Goal: Information Seeking & Learning: Learn about a topic

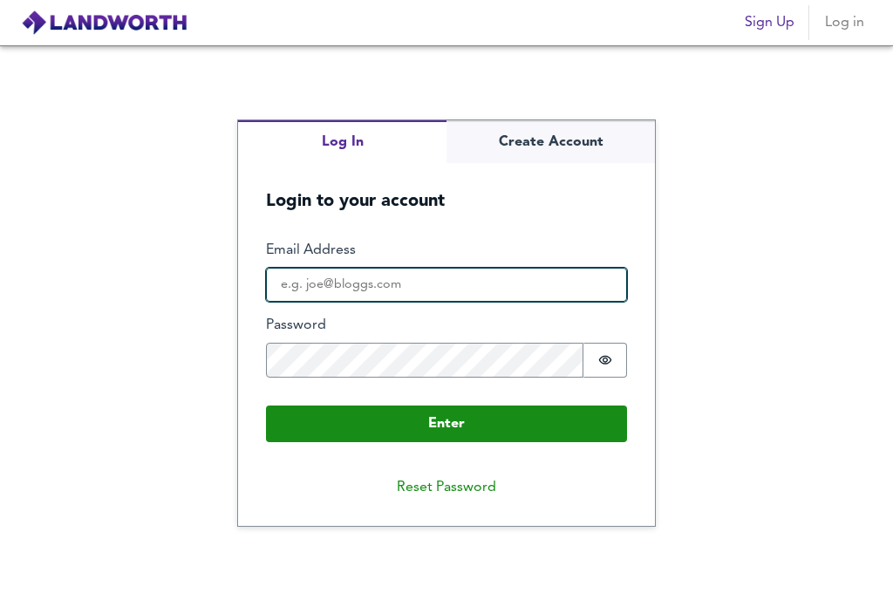
click at [380, 287] on input "Email Address" at bounding box center [446, 285] width 361 height 35
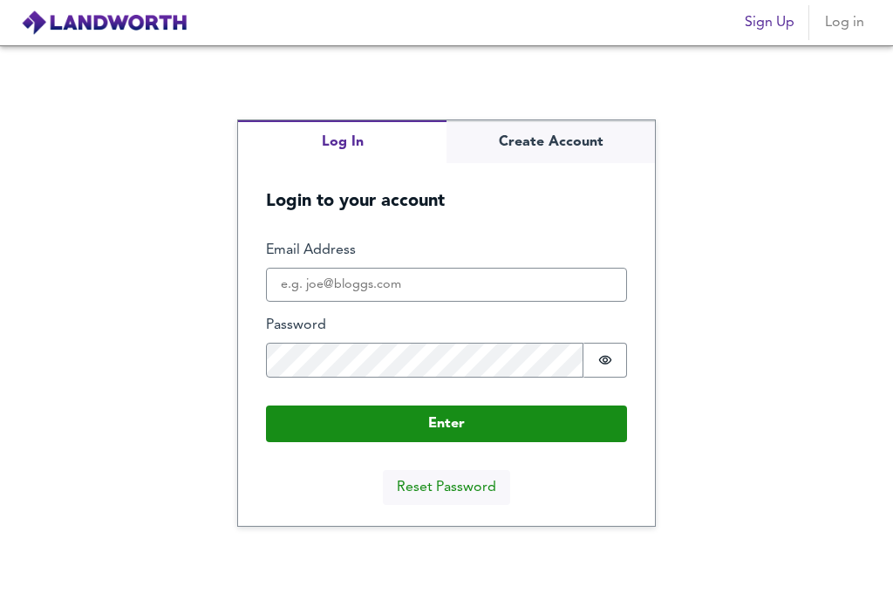
click at [459, 490] on button "Reset Password" at bounding box center [446, 487] width 127 height 35
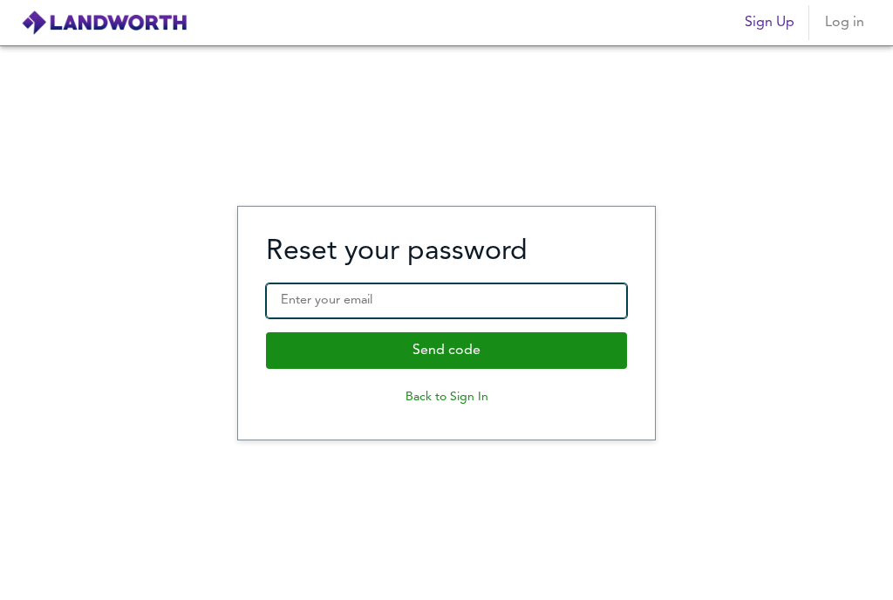
click at [484, 301] on input "Enter your email" at bounding box center [446, 300] width 361 height 35
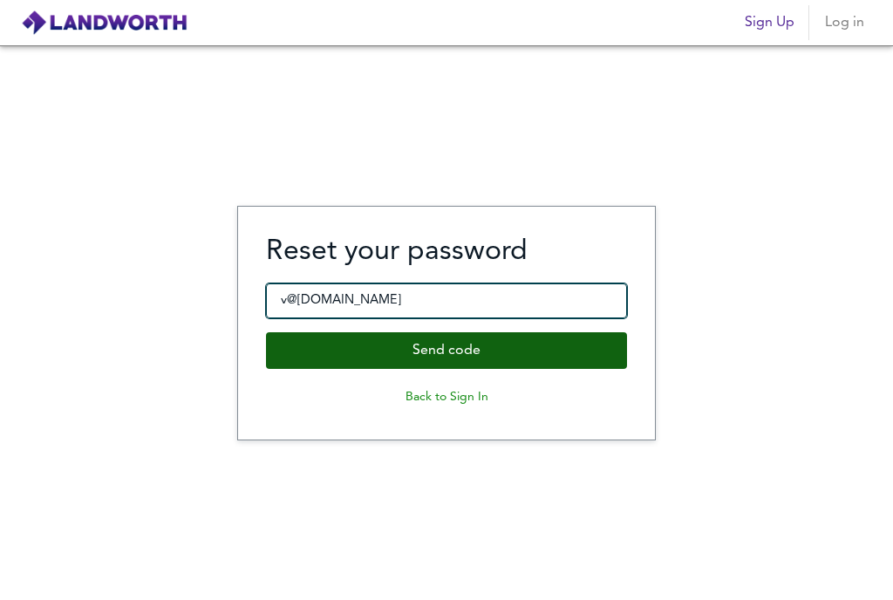
type input "v@[DOMAIN_NAME]"
click at [479, 351] on button "Send code" at bounding box center [446, 350] width 361 height 37
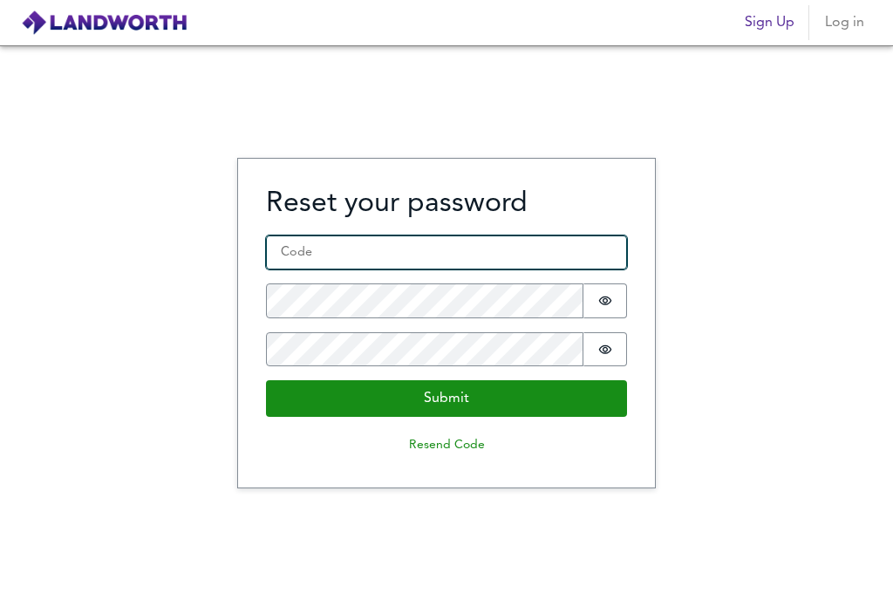
click at [487, 255] on input "Code *" at bounding box center [446, 252] width 361 height 35
type input "440828"
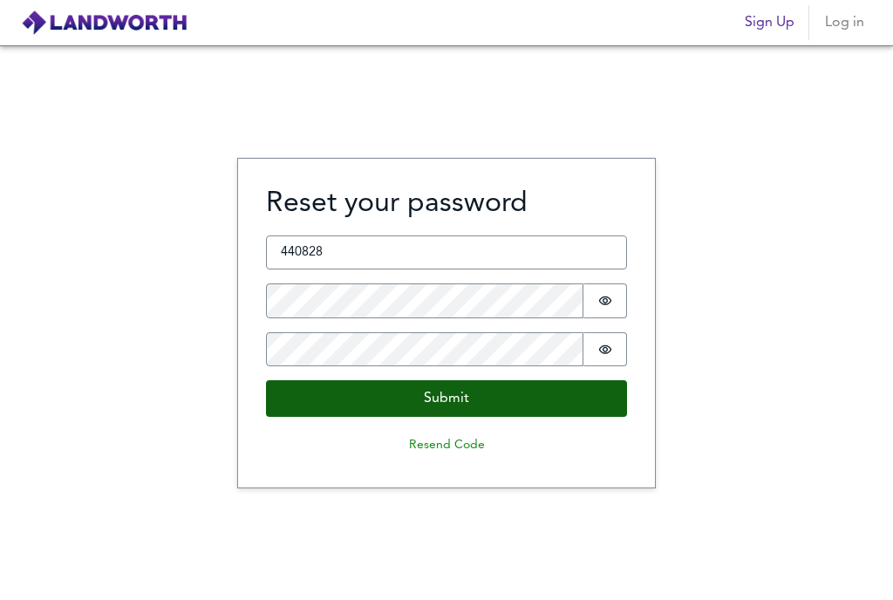
click at [421, 402] on button "Submit" at bounding box center [446, 398] width 361 height 37
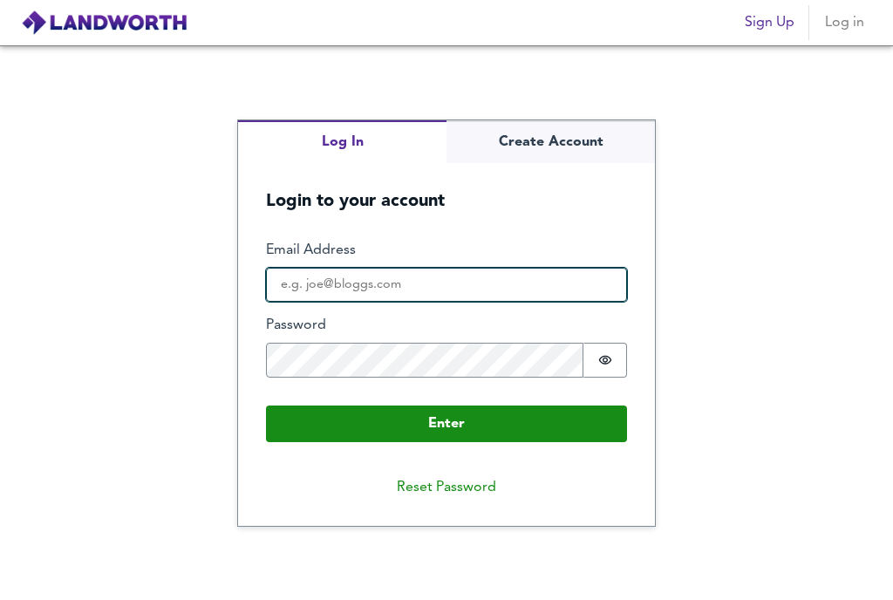
click at [328, 293] on input "Email Address" at bounding box center [446, 285] width 361 height 35
type input "v@[DOMAIN_NAME]"
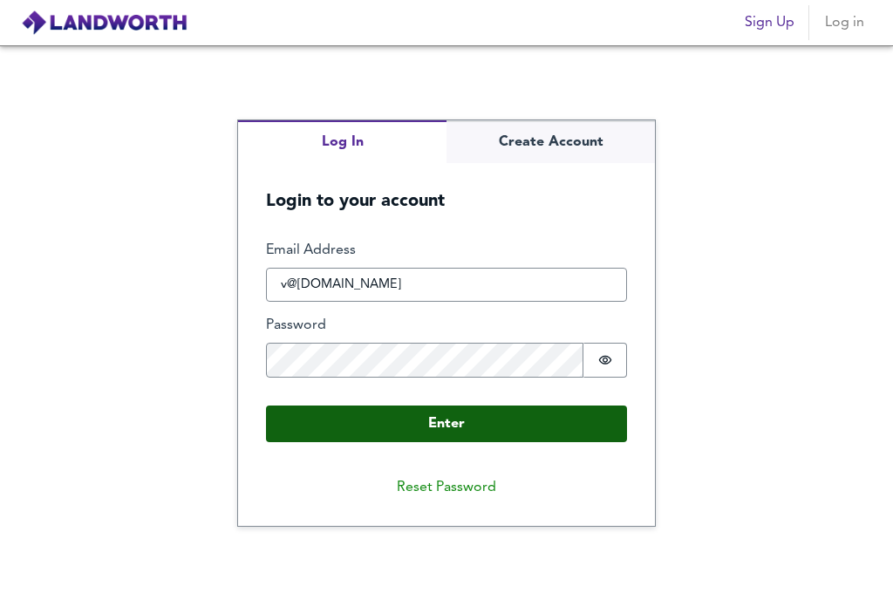
click at [413, 424] on button "Enter" at bounding box center [446, 423] width 361 height 37
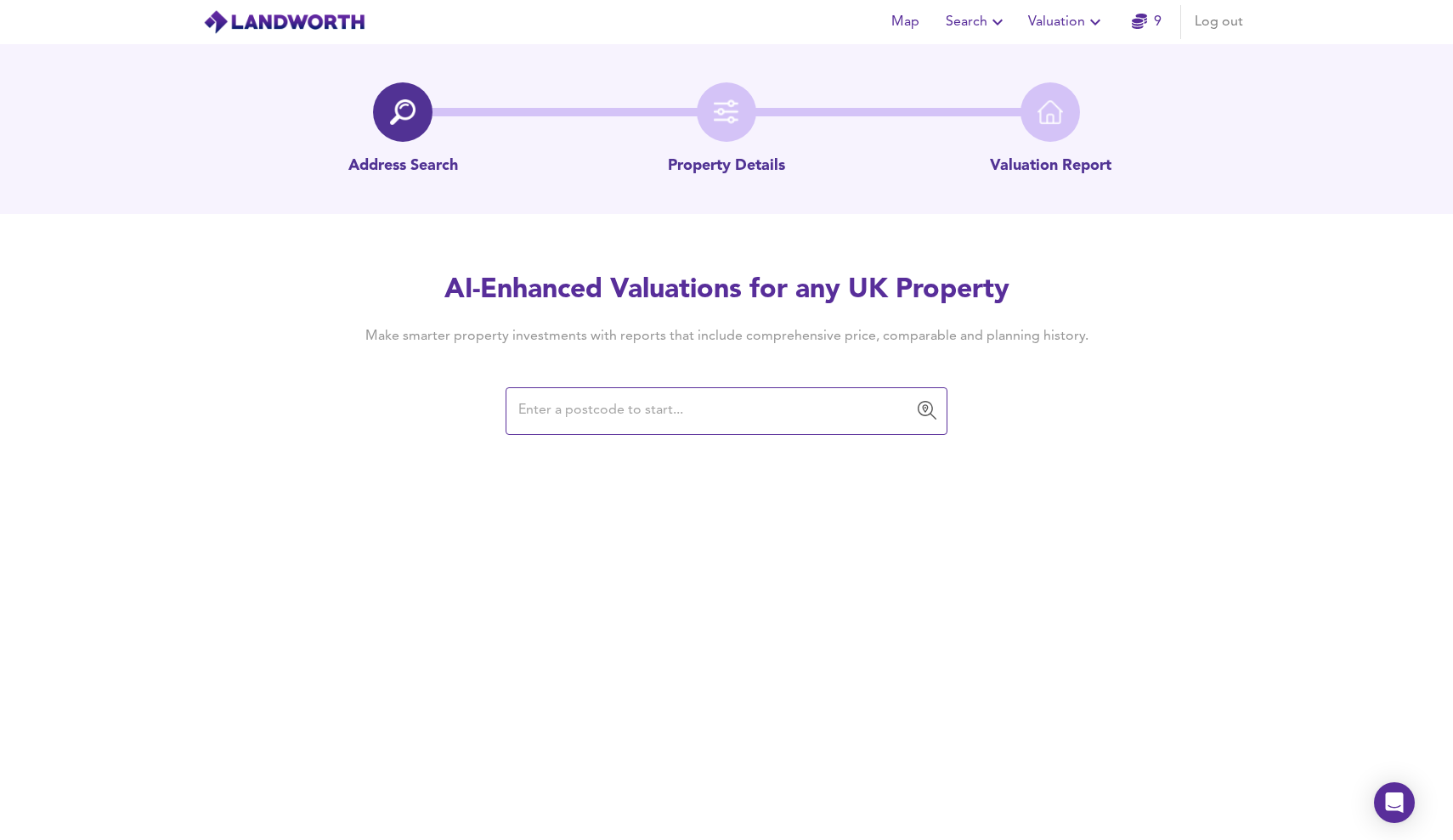
click at [869, 23] on span "Valuation" at bounding box center [1066, 21] width 77 height 23
click at [869, 21] on icon "button" at bounding box center [1139, 21] width 16 height 16
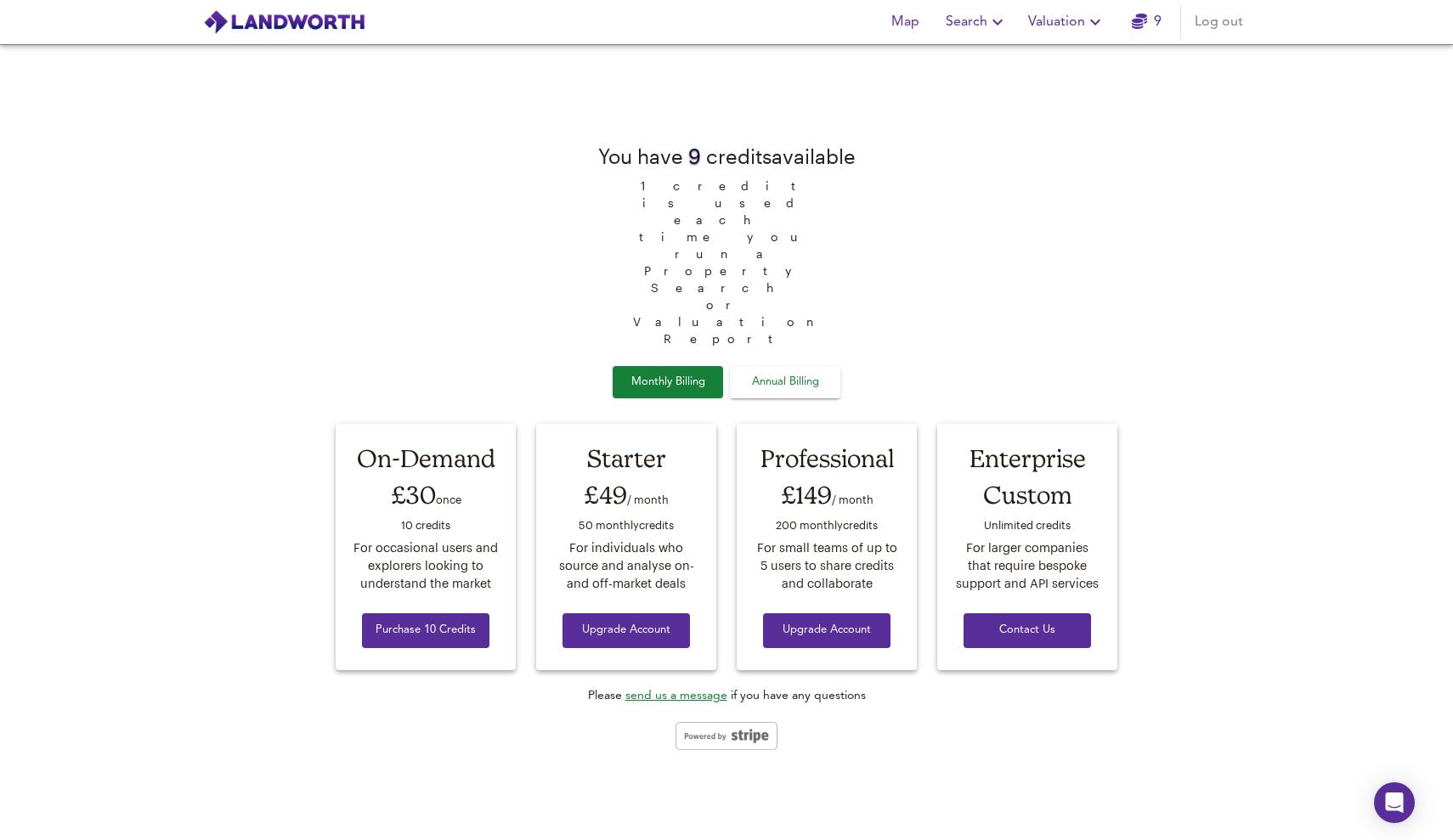
click at [869, 19] on span "Valuation" at bounding box center [1066, 21] width 77 height 23
click at [869, 19] on icon "button" at bounding box center [1139, 21] width 16 height 16
click at [869, 24] on span "Valuation" at bounding box center [1066, 21] width 77 height 23
click at [869, 95] on li "Valuation Report History" at bounding box center [1067, 91] width 203 height 30
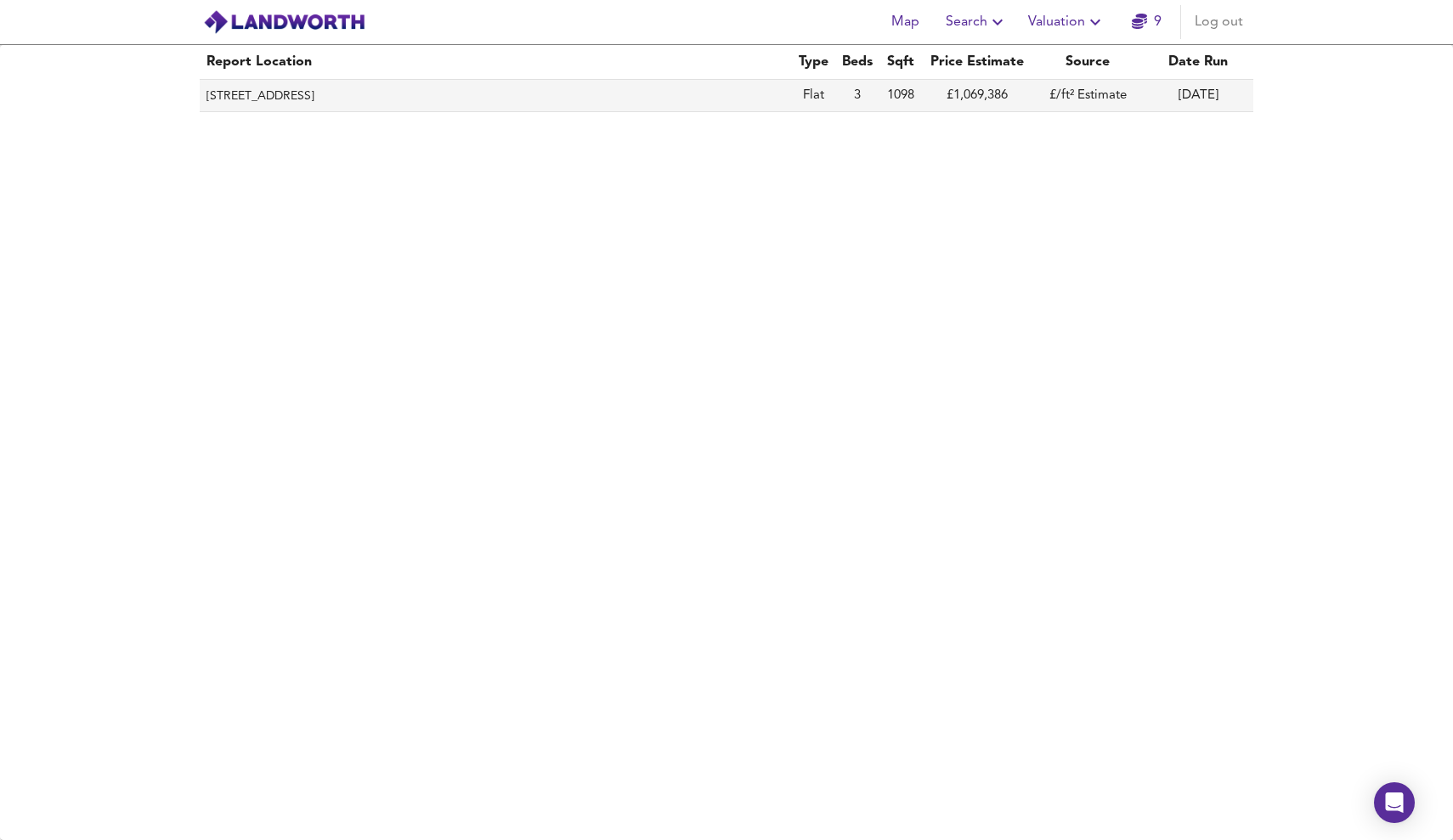
click at [869, 90] on td "£1,069,386" at bounding box center [976, 95] width 110 height 32
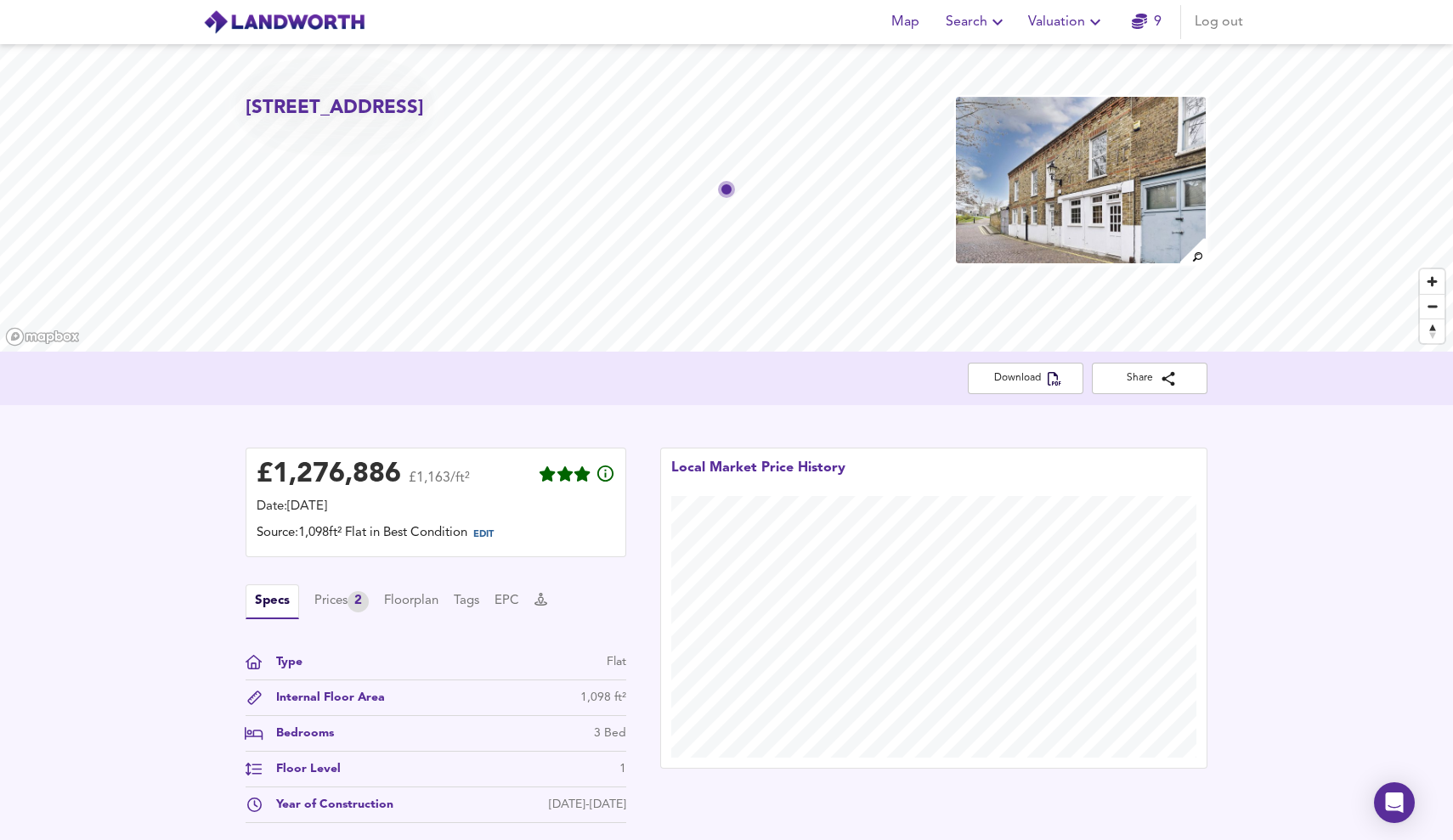
click at [869, 24] on span "Valuation" at bounding box center [1066, 21] width 77 height 23
click at [869, 57] on li "New Valuation Report" at bounding box center [1067, 60] width 203 height 30
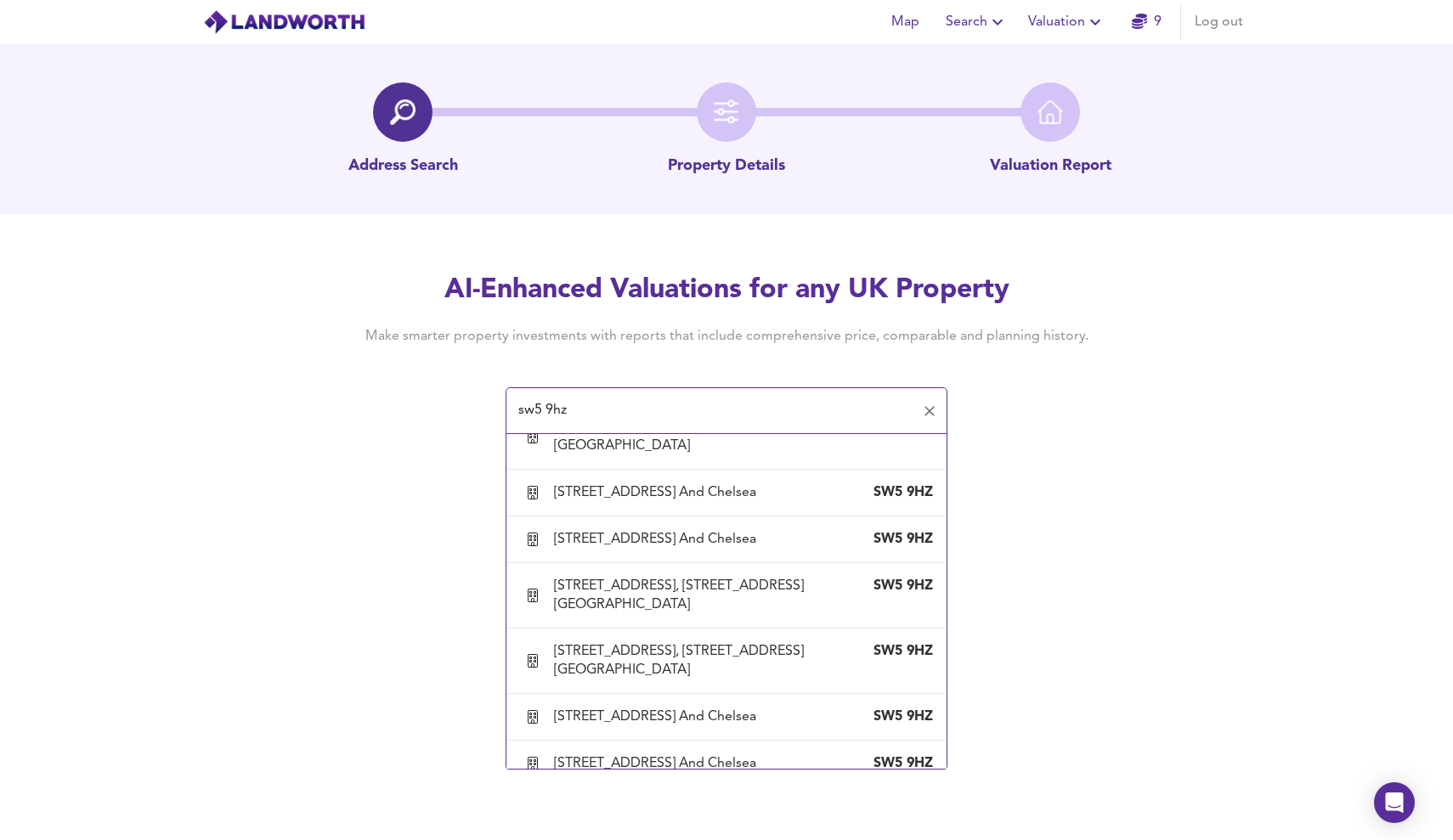
scroll to position [1258, 0]
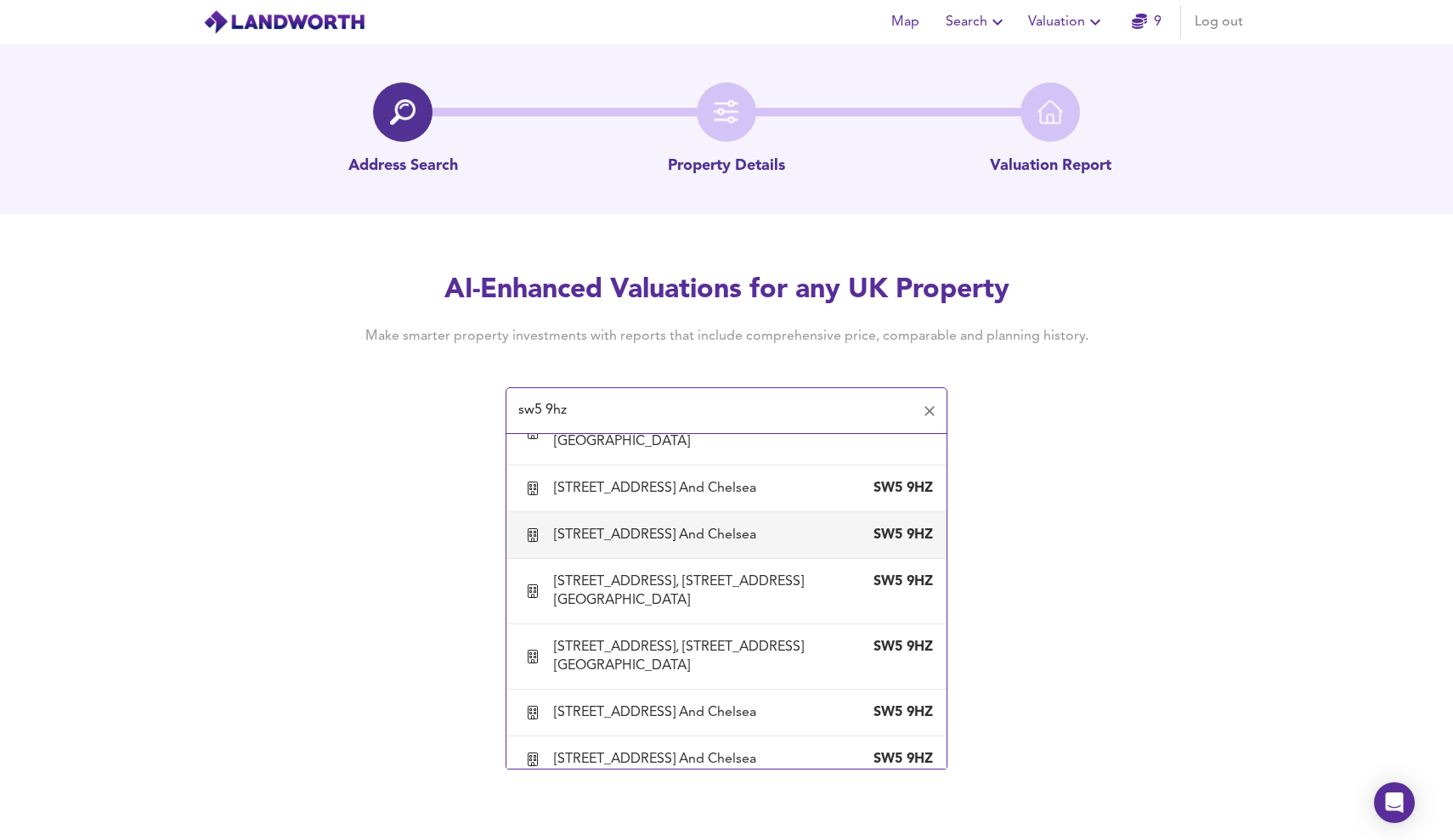
click at [614, 545] on div "[STREET_ADDRESS] And Chelsea" at bounding box center [659, 535] width 209 height 19
type input "[STREET_ADDRESS] And Chelsea"
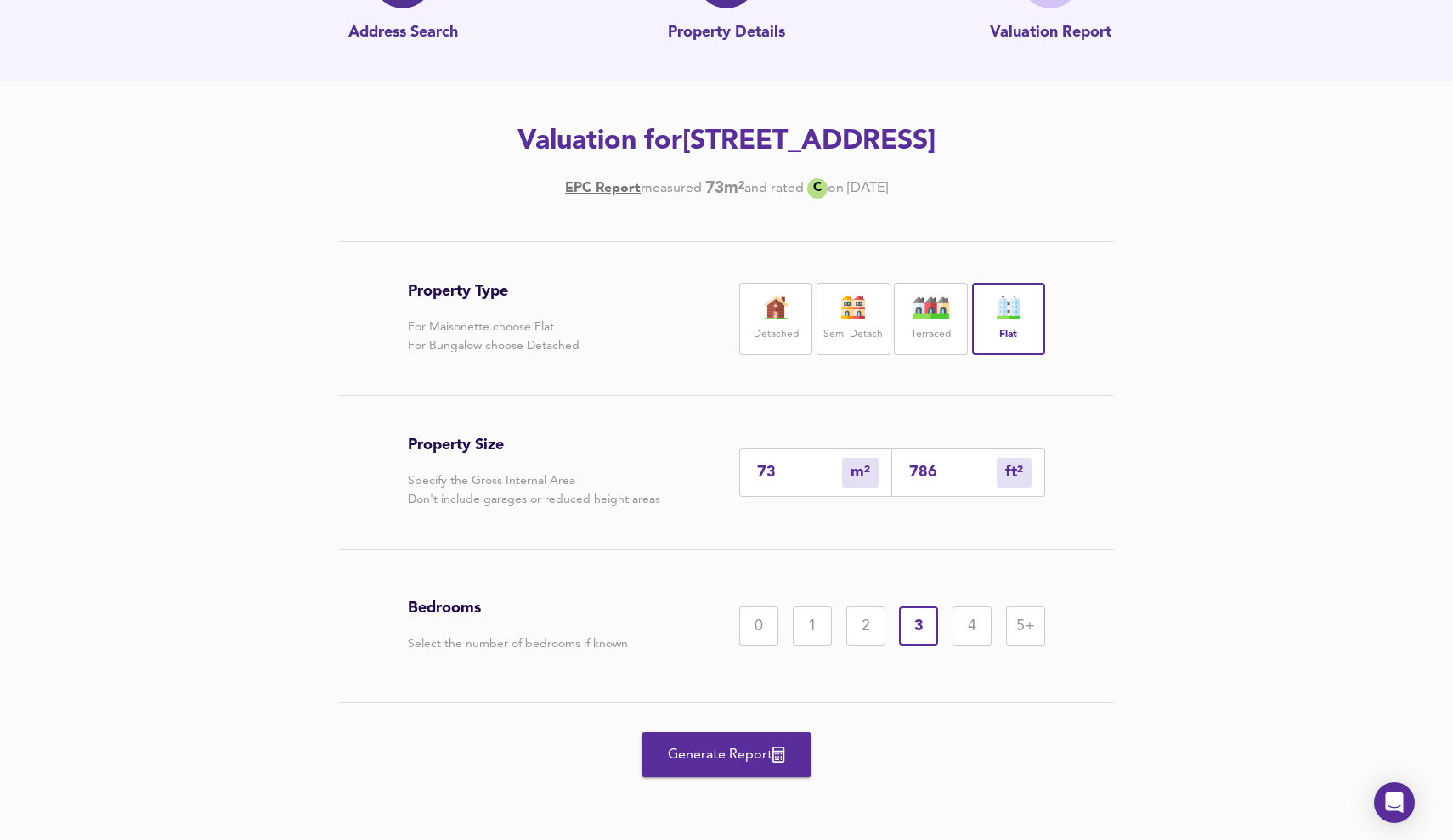
scroll to position [171, 0]
click at [716, 584] on span "Generate Report" at bounding box center [727, 755] width 136 height 23
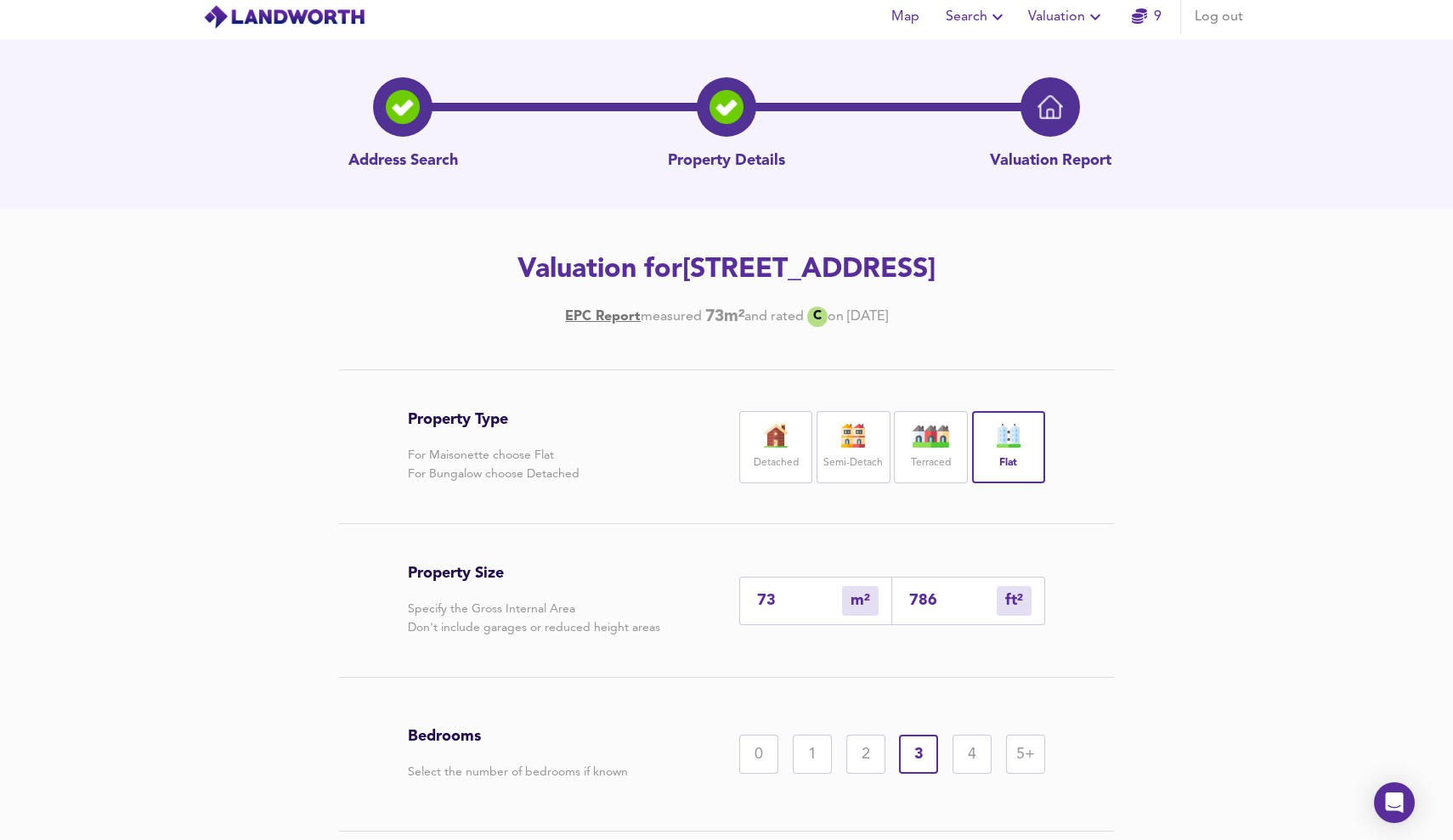
scroll to position [0, 0]
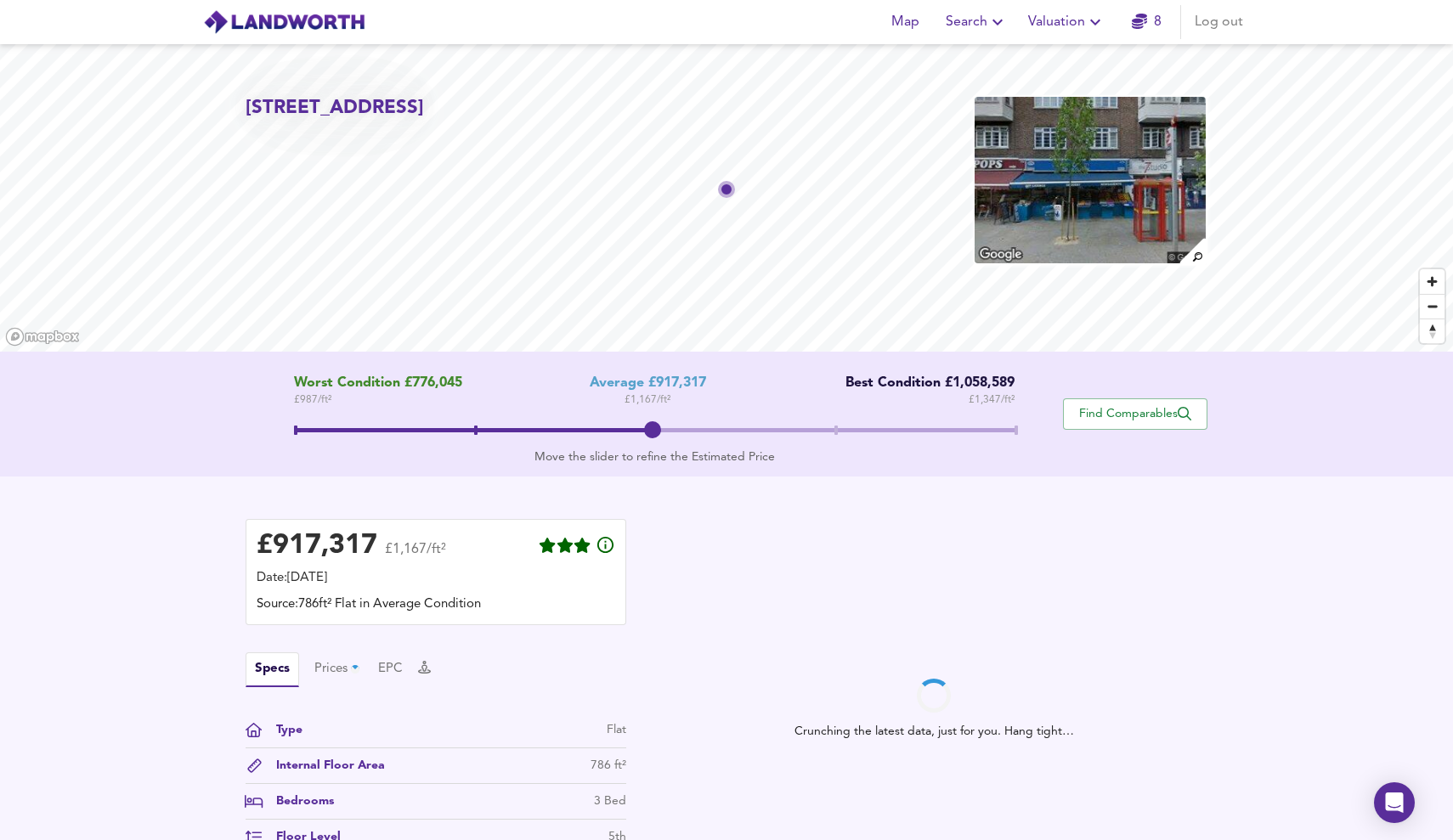
click at [869, 22] on icon "button" at bounding box center [1094, 21] width 20 height 20
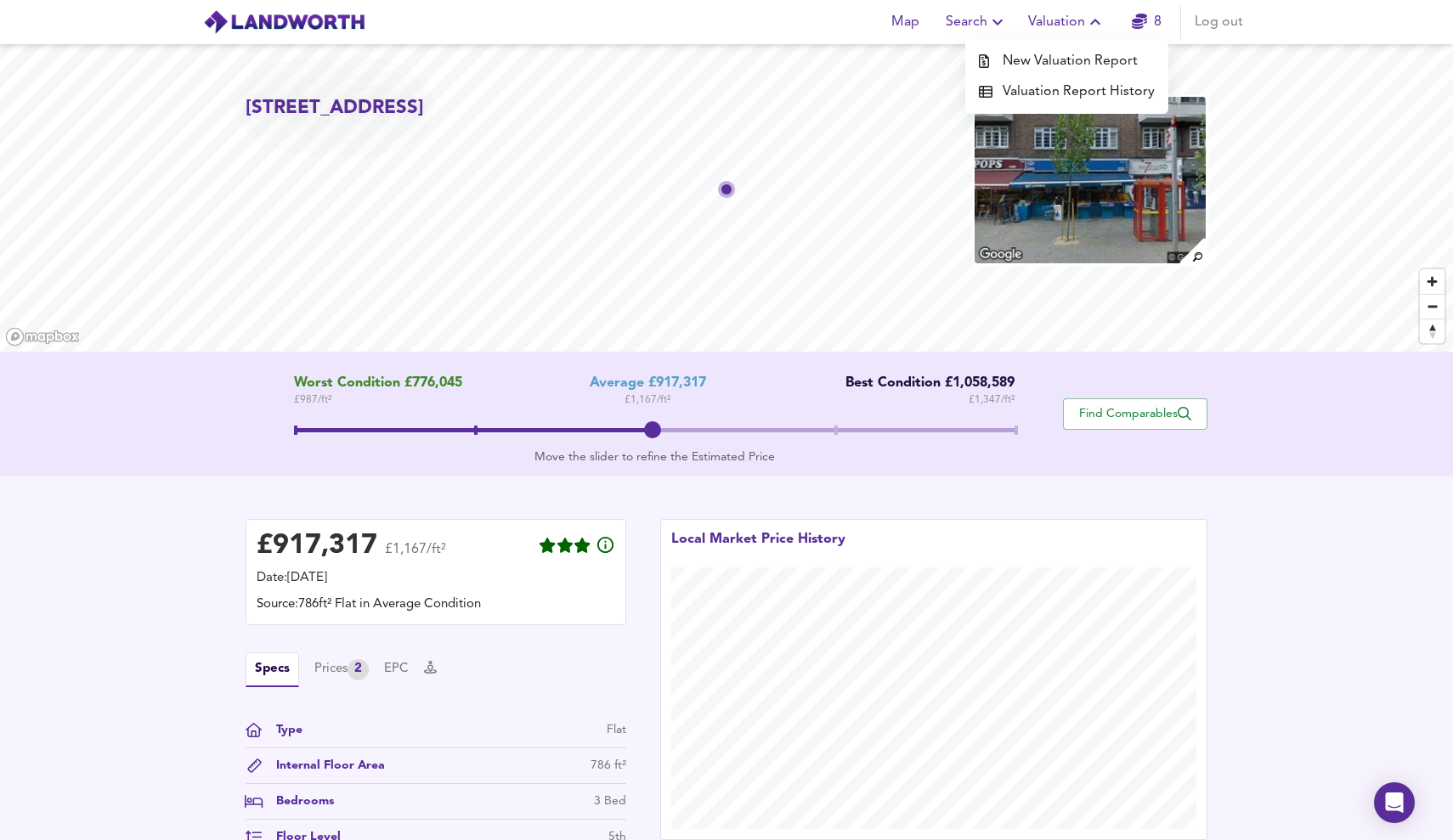
click at [869, 93] on li "Valuation Report History" at bounding box center [1067, 91] width 203 height 30
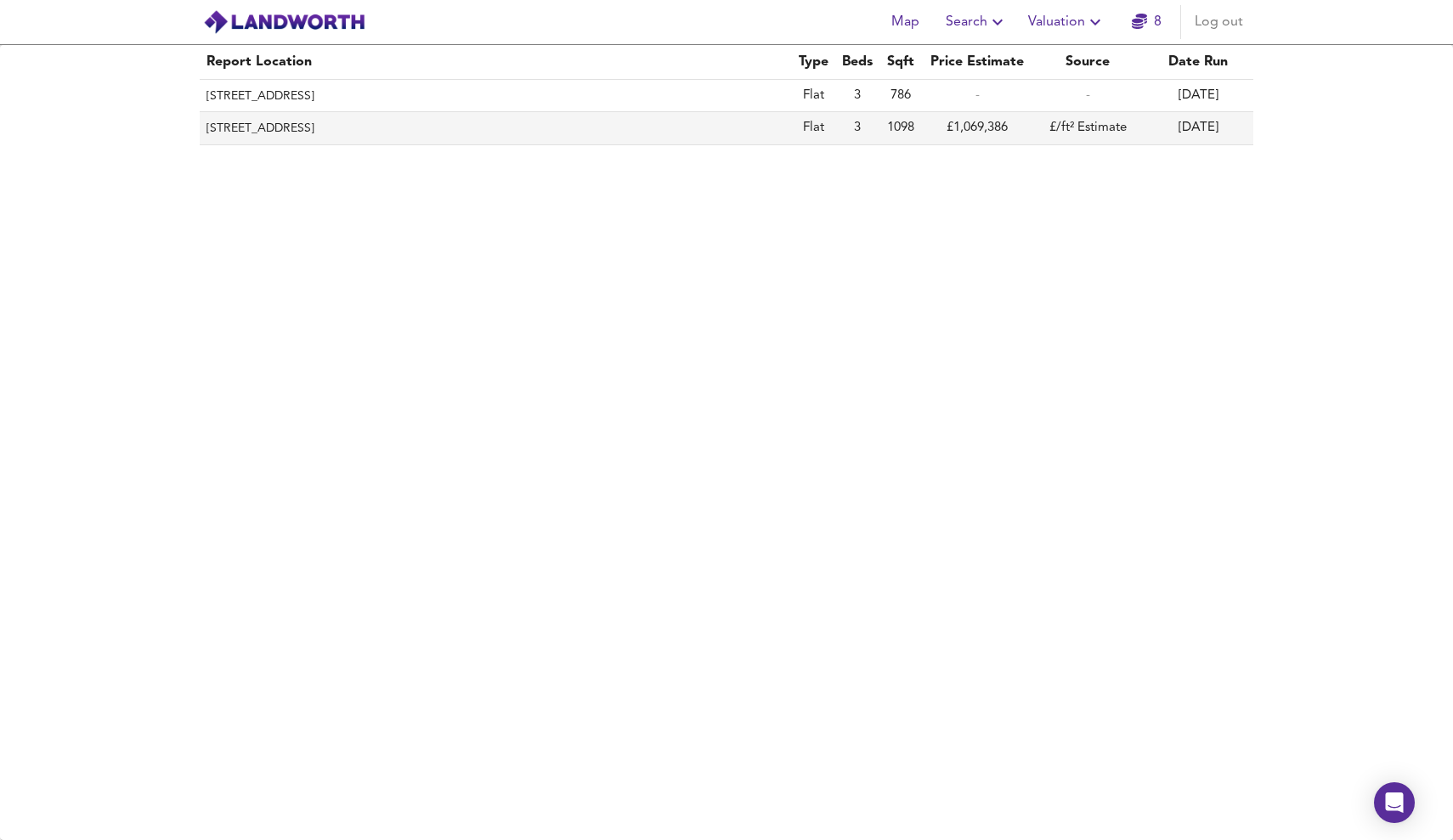
click at [869, 125] on td "3" at bounding box center [857, 128] width 44 height 32
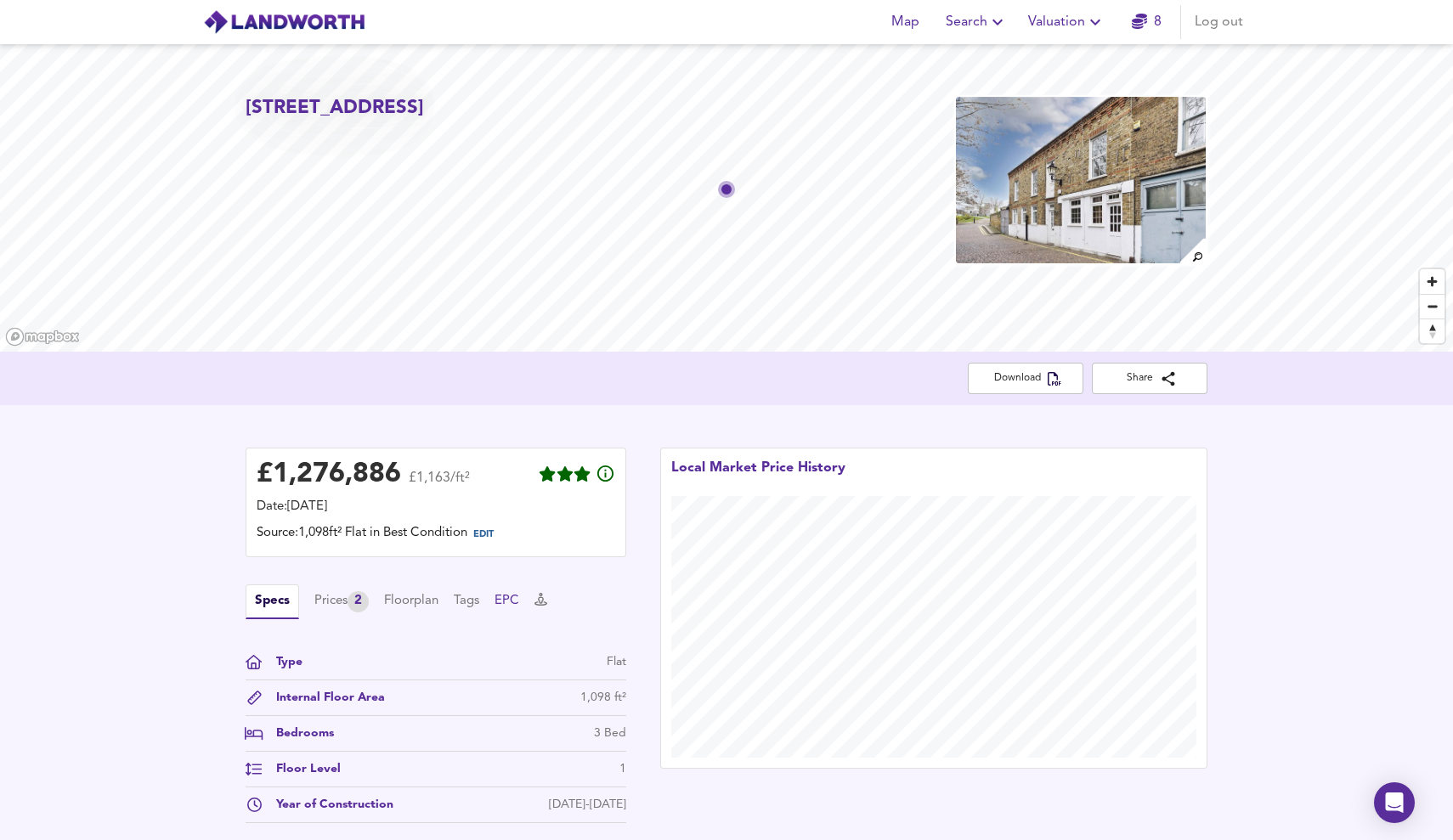
click at [519, 584] on button "EPC" at bounding box center [506, 601] width 24 height 19
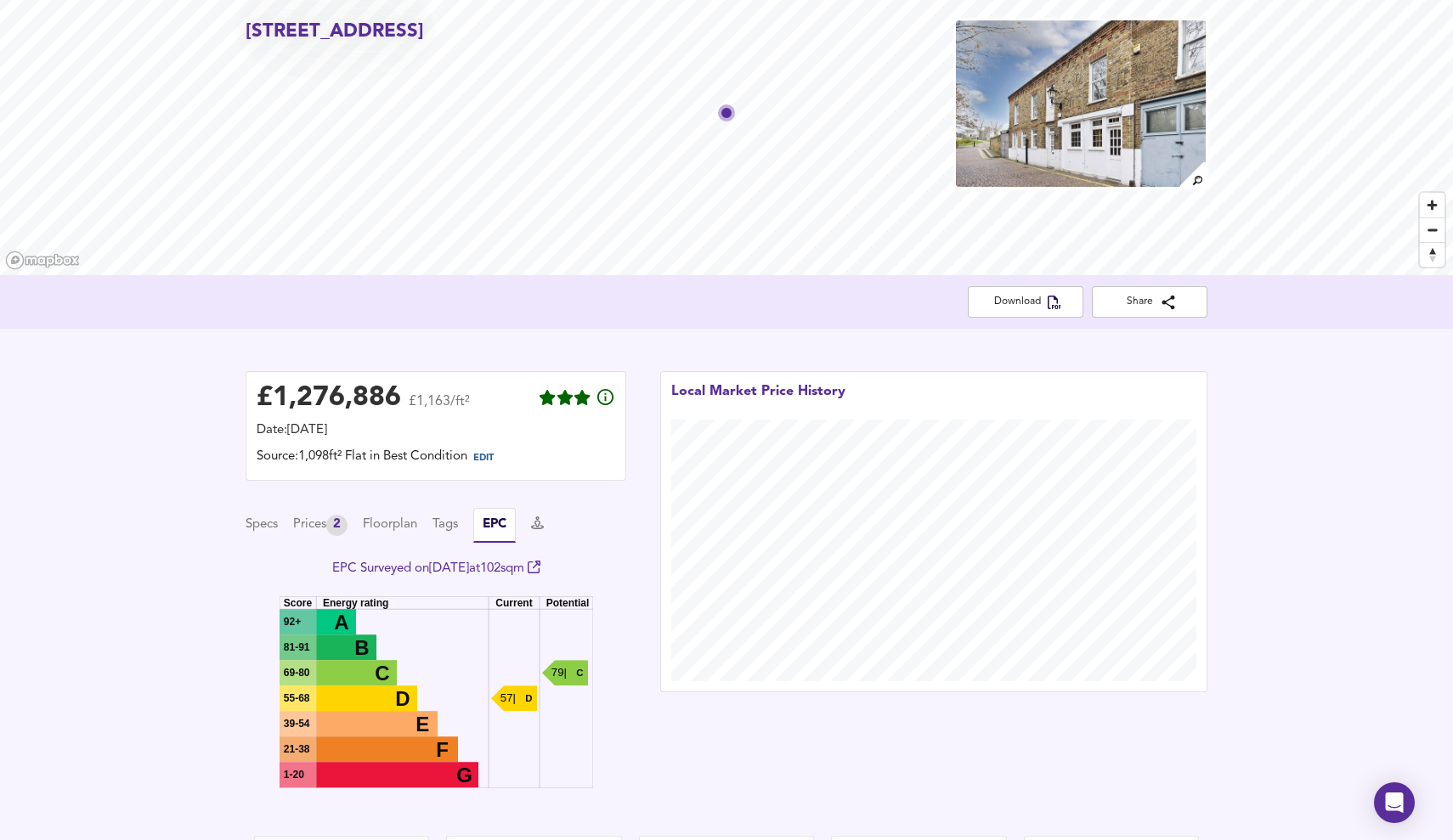
scroll to position [188, 0]
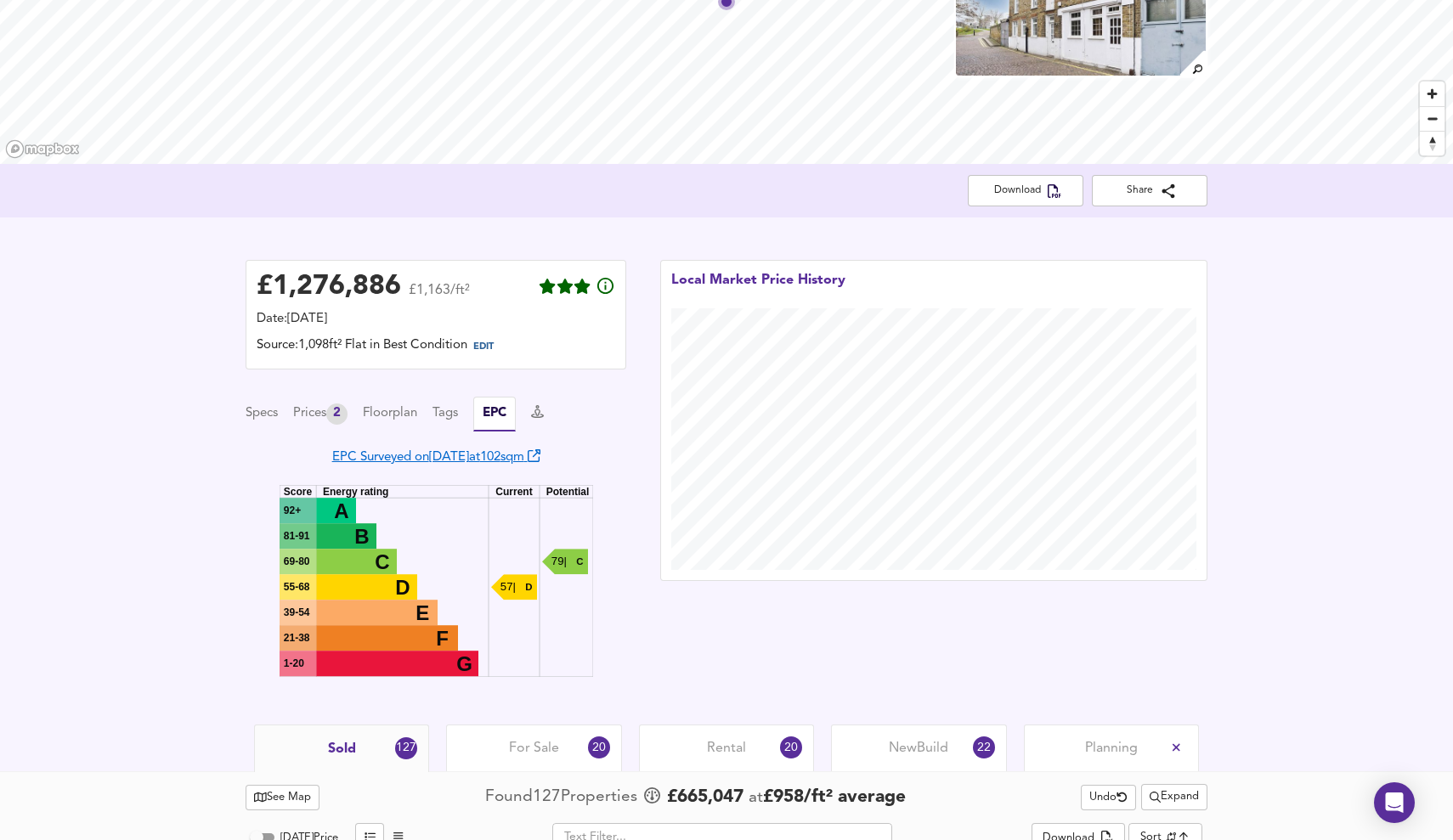
click at [521, 461] on link "EPC Surveyed on [DATE] at 102 sqm" at bounding box center [437, 457] width 209 height 13
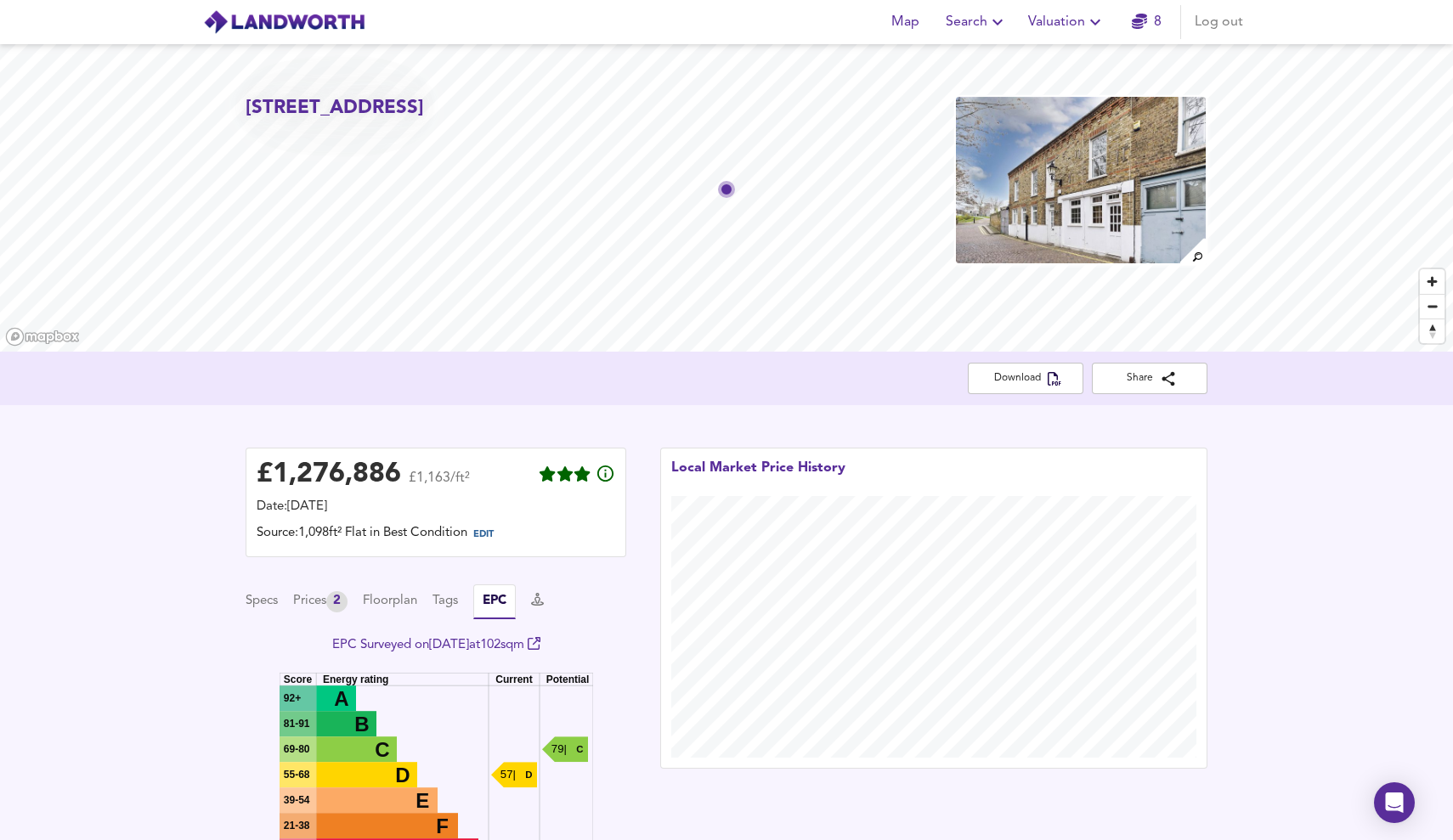
scroll to position [0, 0]
click at [869, 28] on span "Valuation" at bounding box center [1066, 21] width 77 height 23
click at [869, 96] on li "Valuation Report History" at bounding box center [1067, 91] width 203 height 30
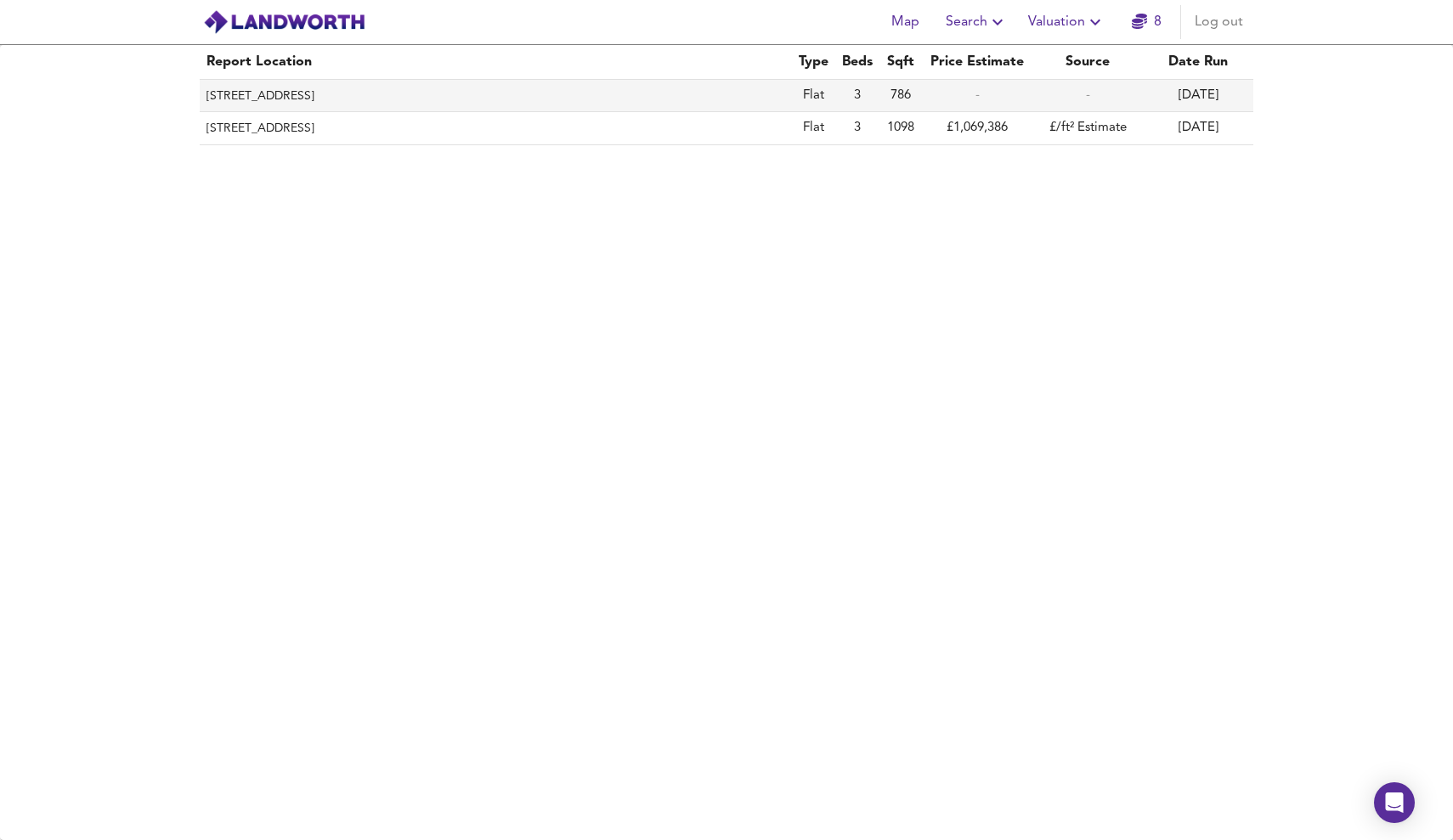
click at [647, 95] on th "[STREET_ADDRESS]" at bounding box center [496, 95] width 593 height 32
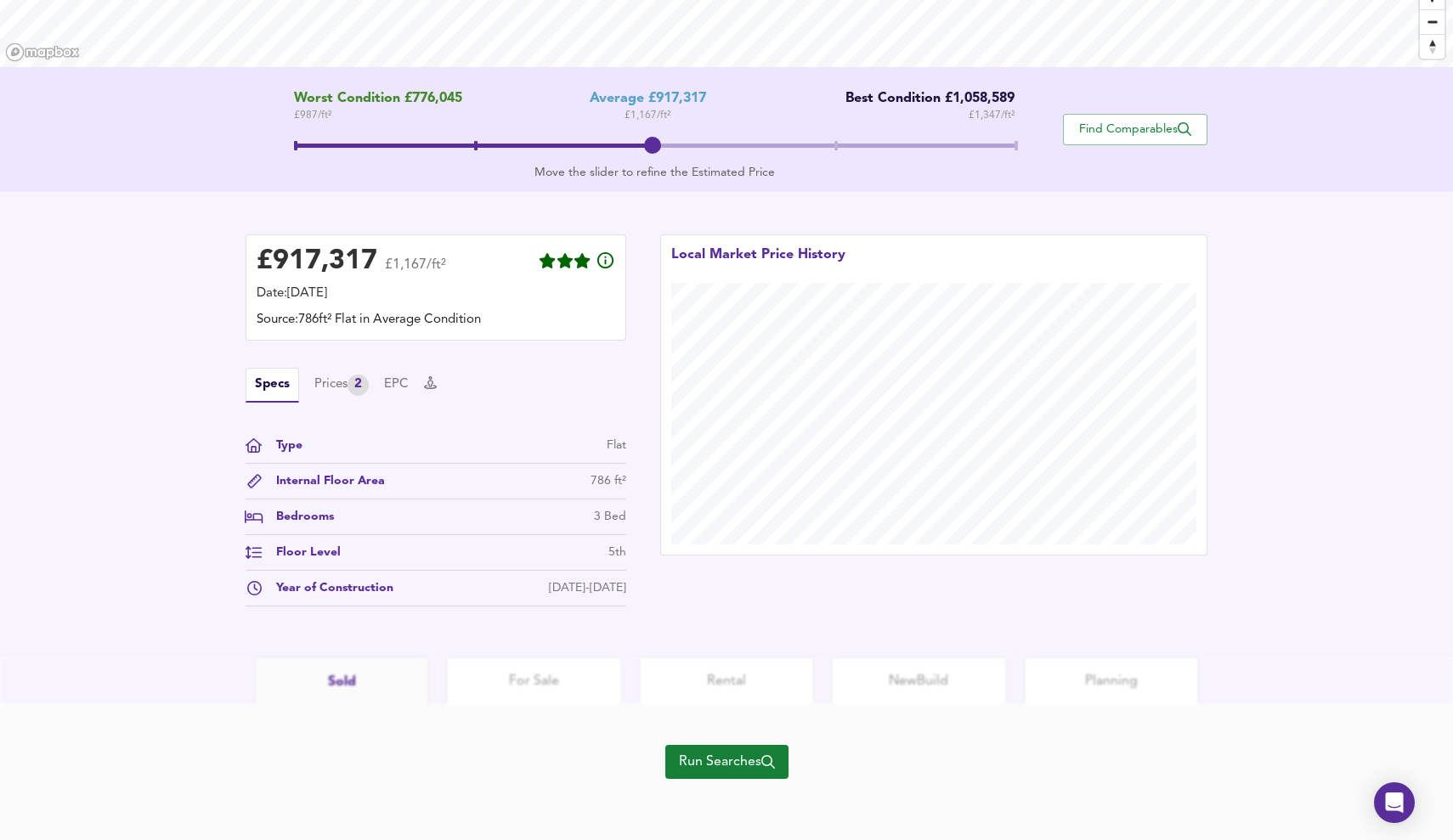
scroll to position [286, 0]
click at [340, 380] on div "Prices 2" at bounding box center [342, 386] width 55 height 21
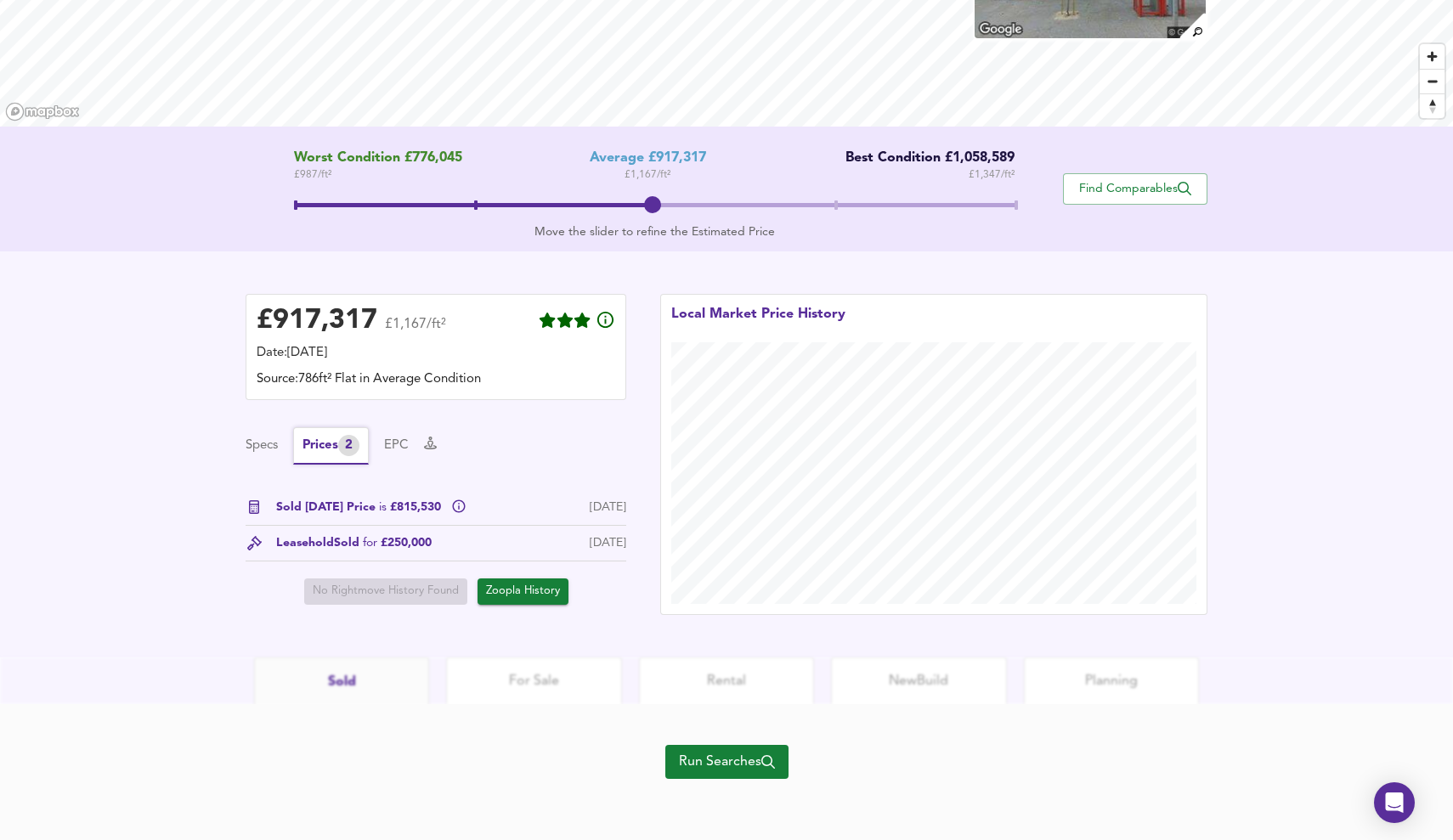
scroll to position [225, 0]
click at [715, 584] on span "Run Searches" at bounding box center [727, 762] width 96 height 23
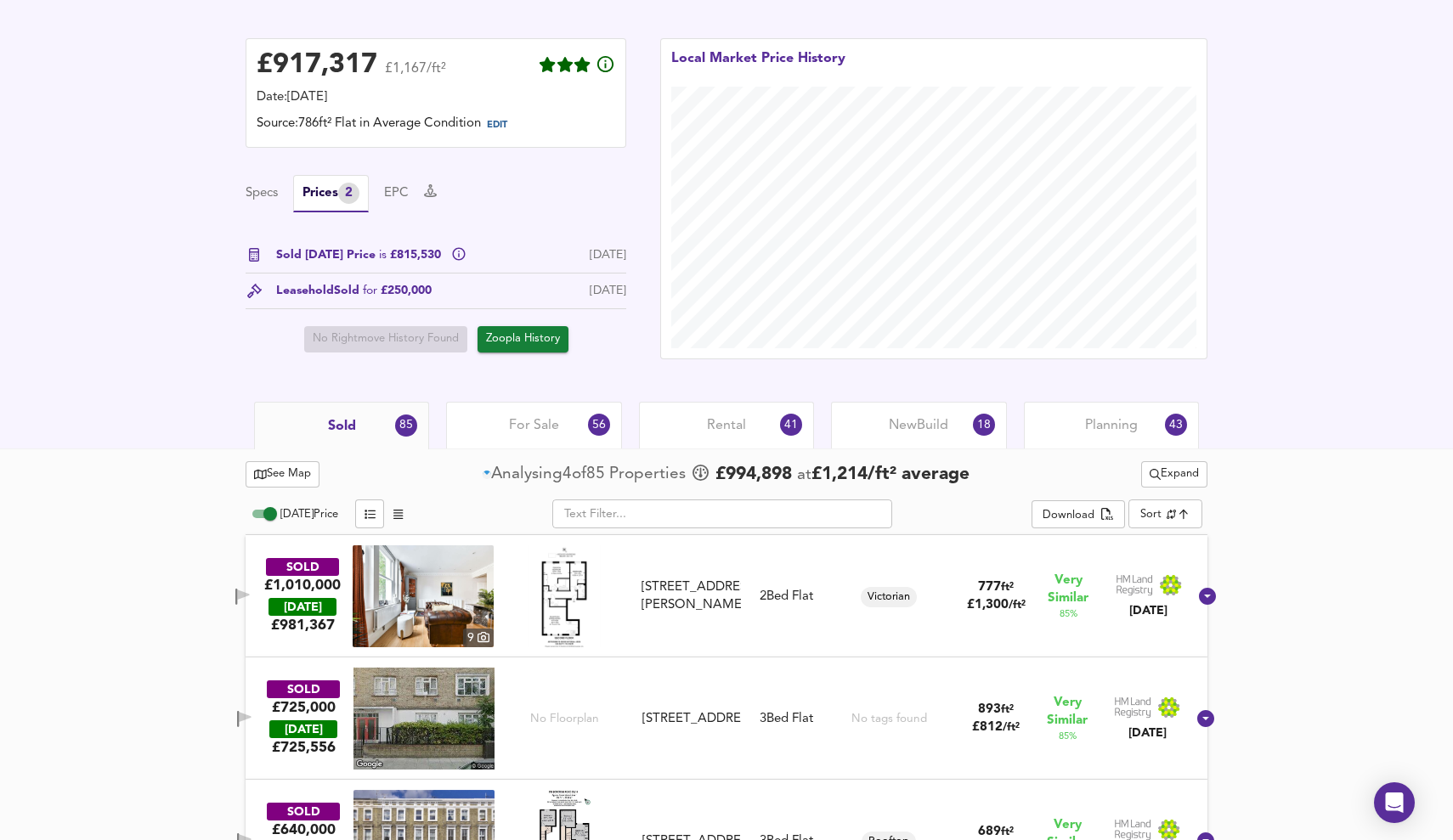
scroll to position [411, 0]
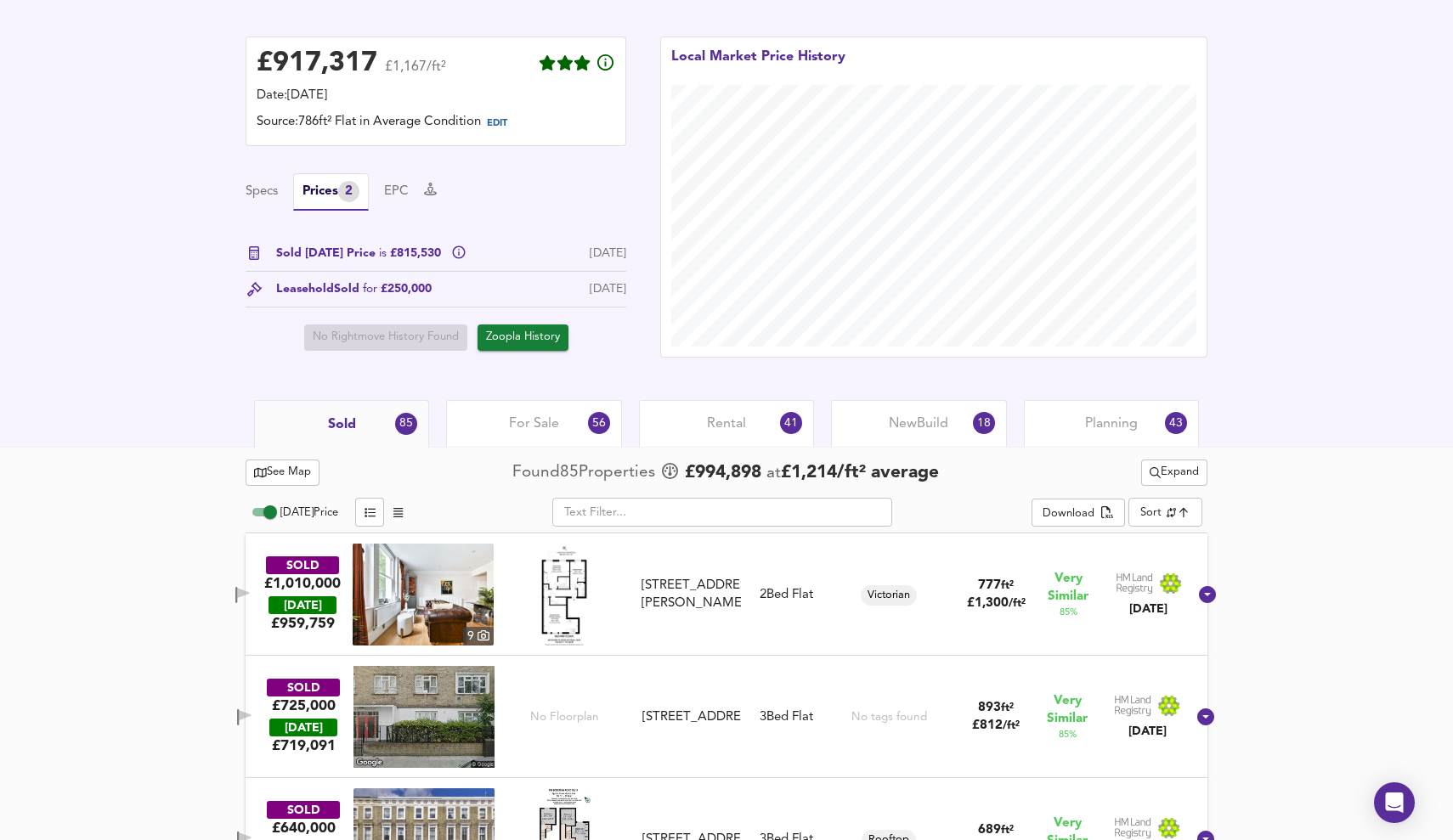
click at [541, 424] on span "For Sale" at bounding box center [533, 424] width 50 height 19
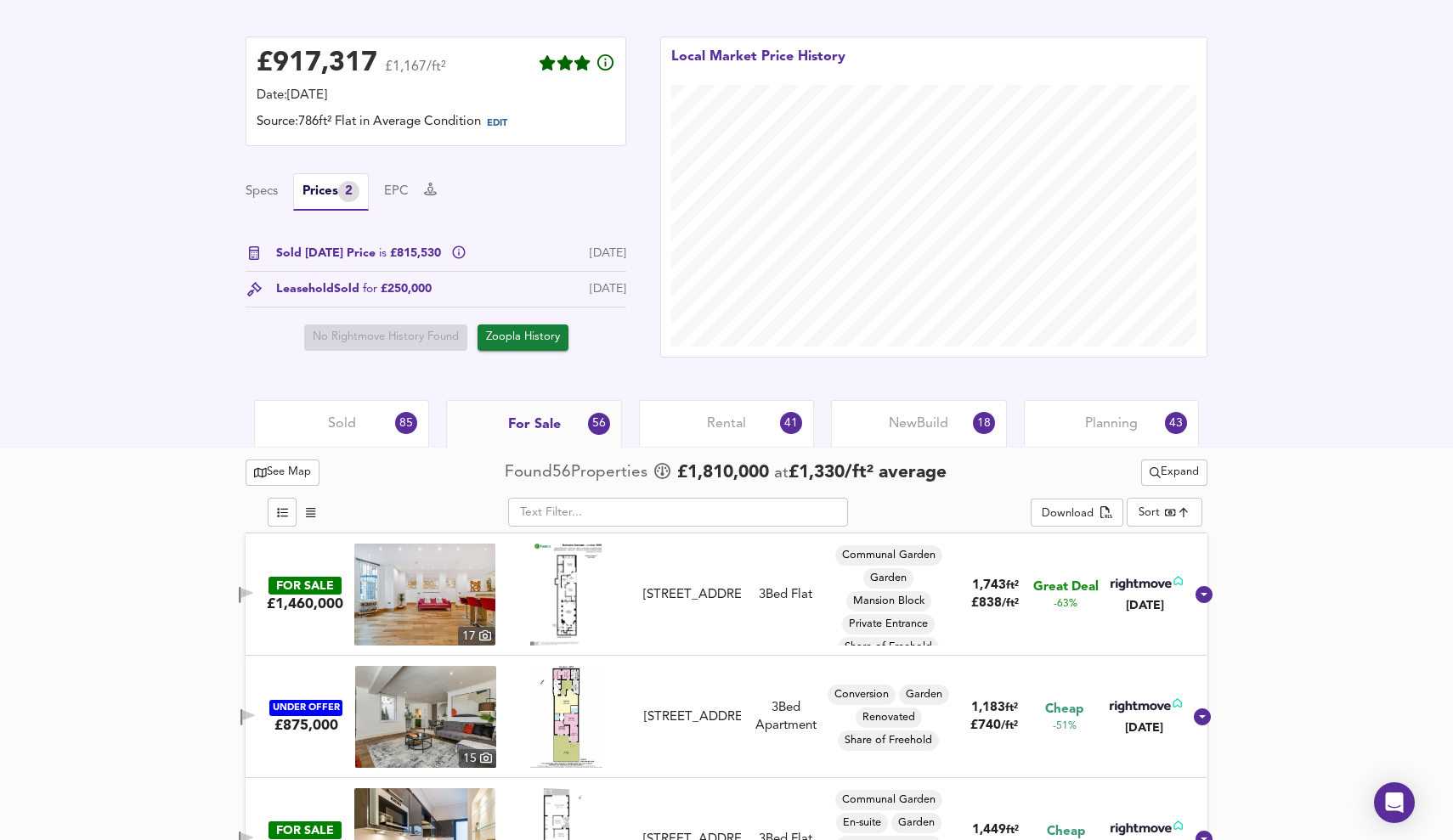
click at [342, 415] on span "Sold" at bounding box center [342, 424] width 28 height 19
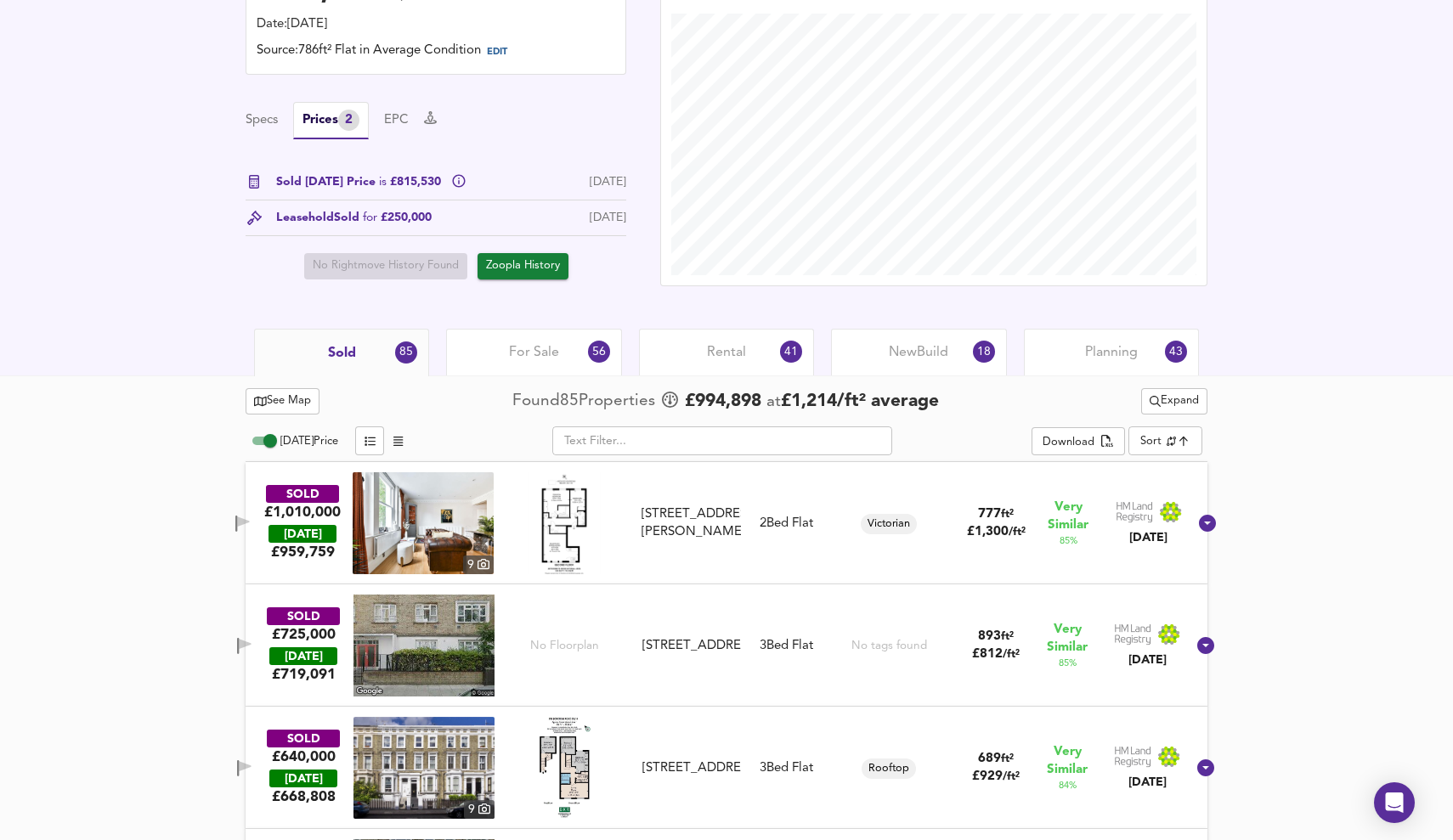
scroll to position [483, 0]
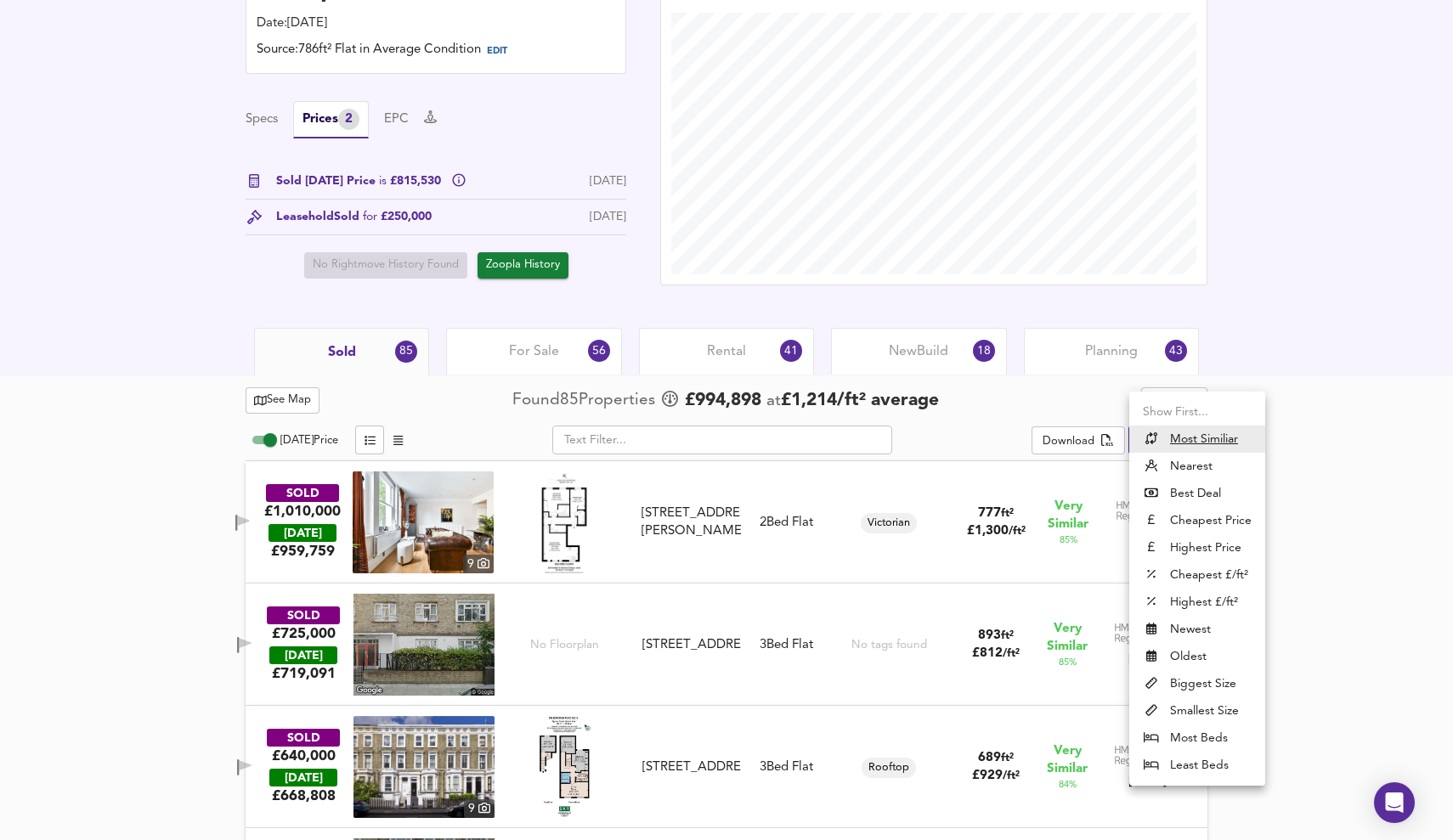
click at [869, 435] on div at bounding box center [726, 420] width 1453 height 840
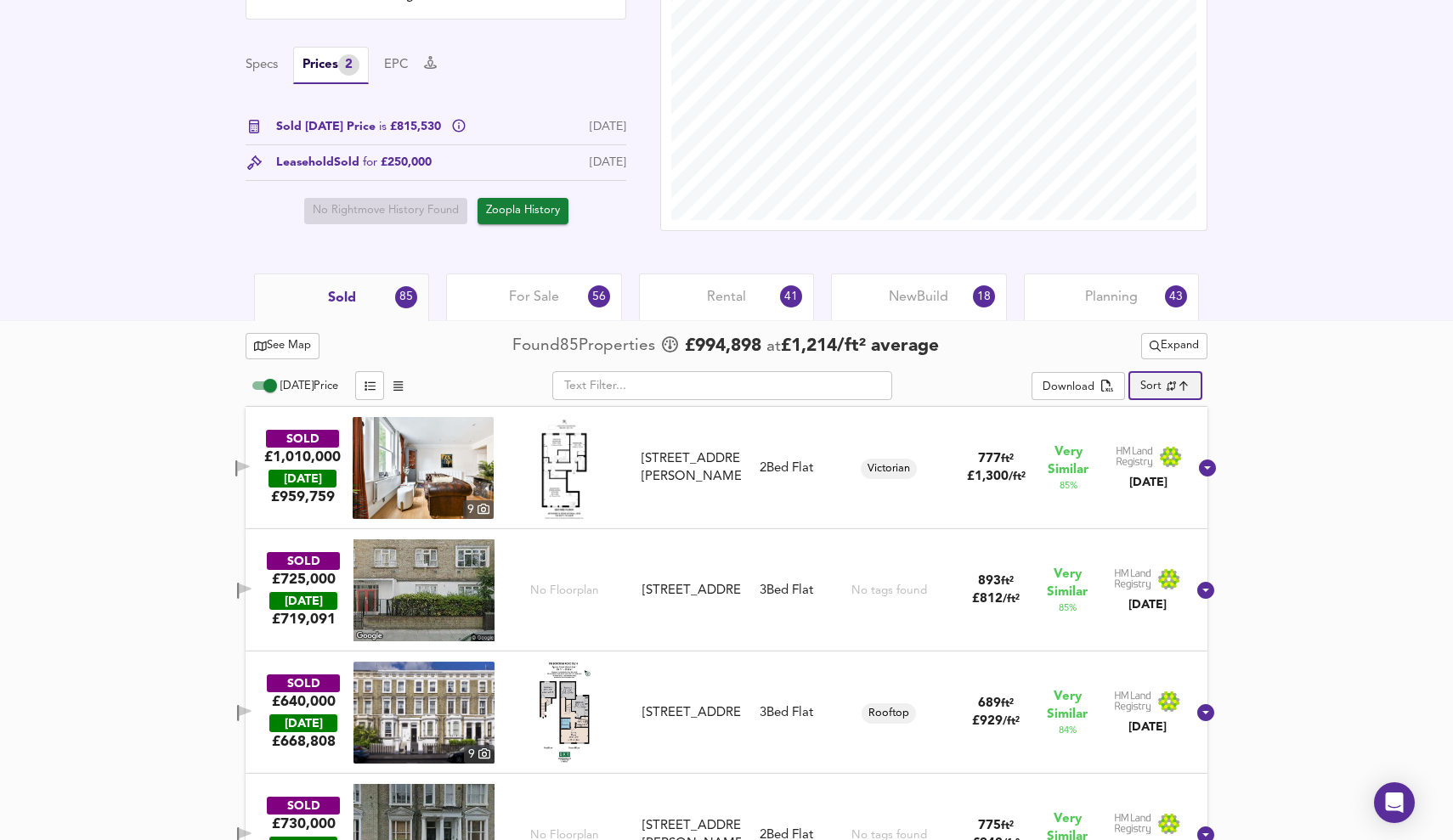
scroll to position [567, 0]
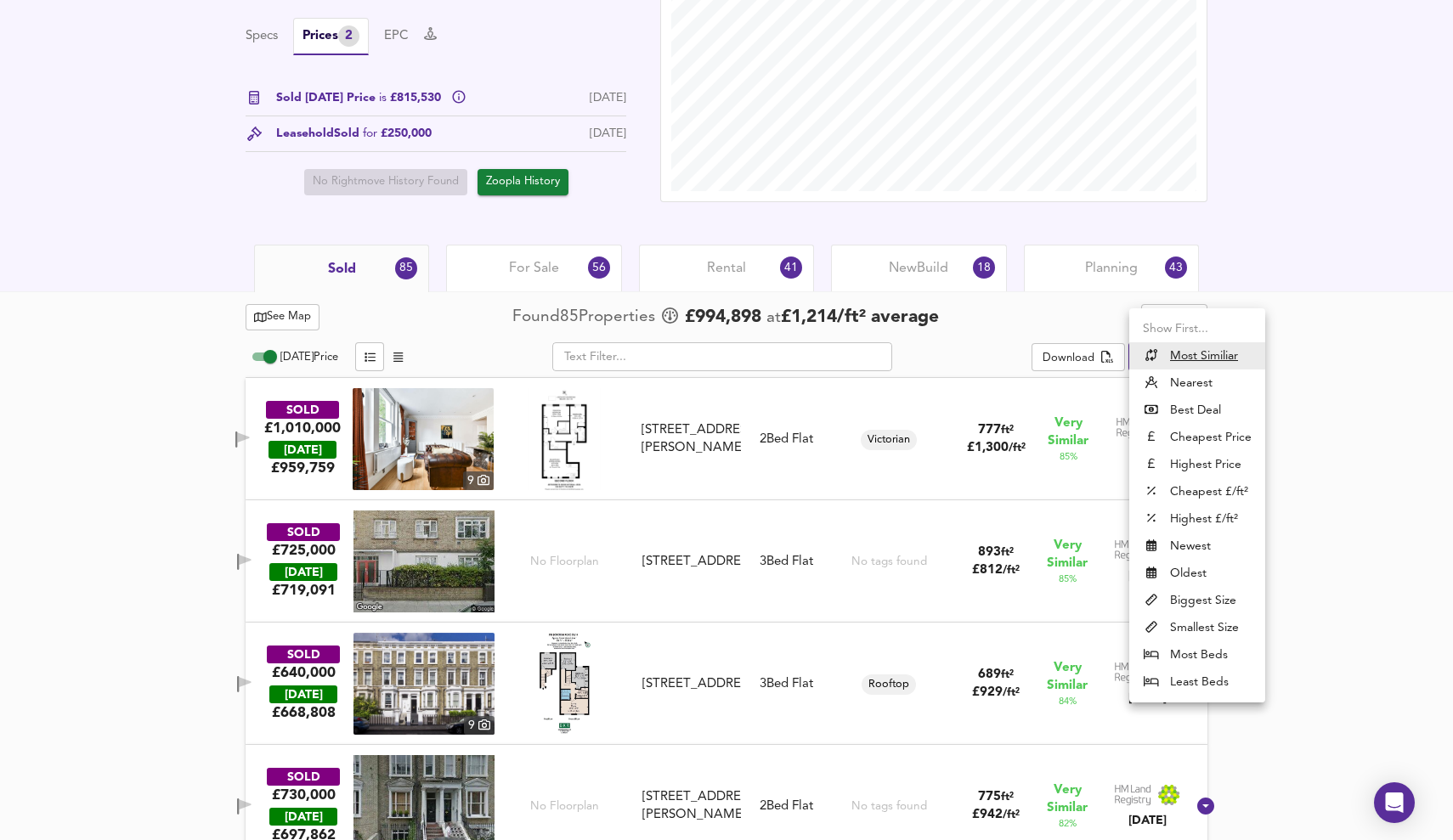
click at [869, 382] on li "Nearest" at bounding box center [1198, 383] width 136 height 27
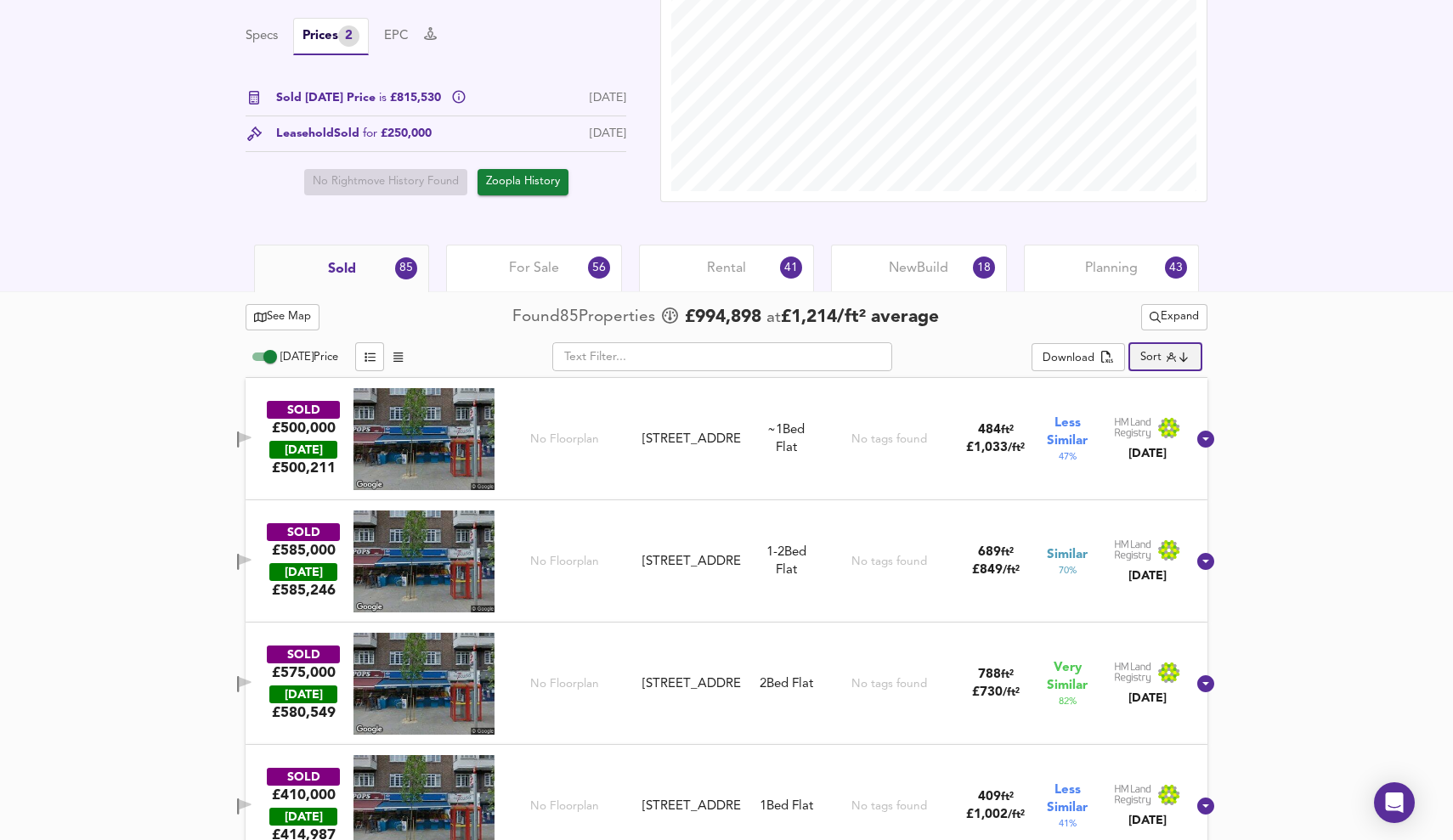
type input "distancetocenter"
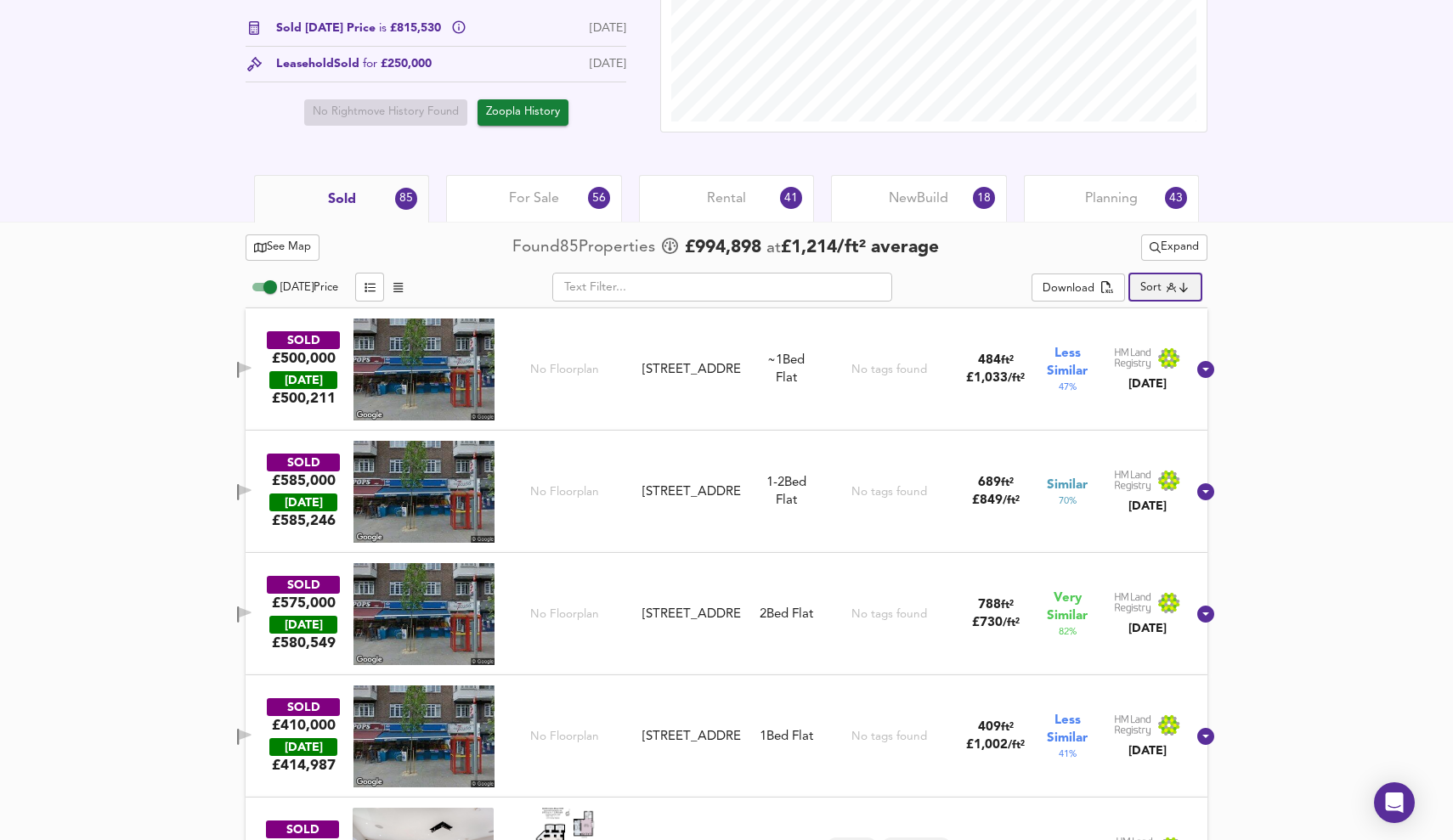
scroll to position [635, 0]
click at [534, 198] on span "For Sale" at bounding box center [533, 199] width 50 height 19
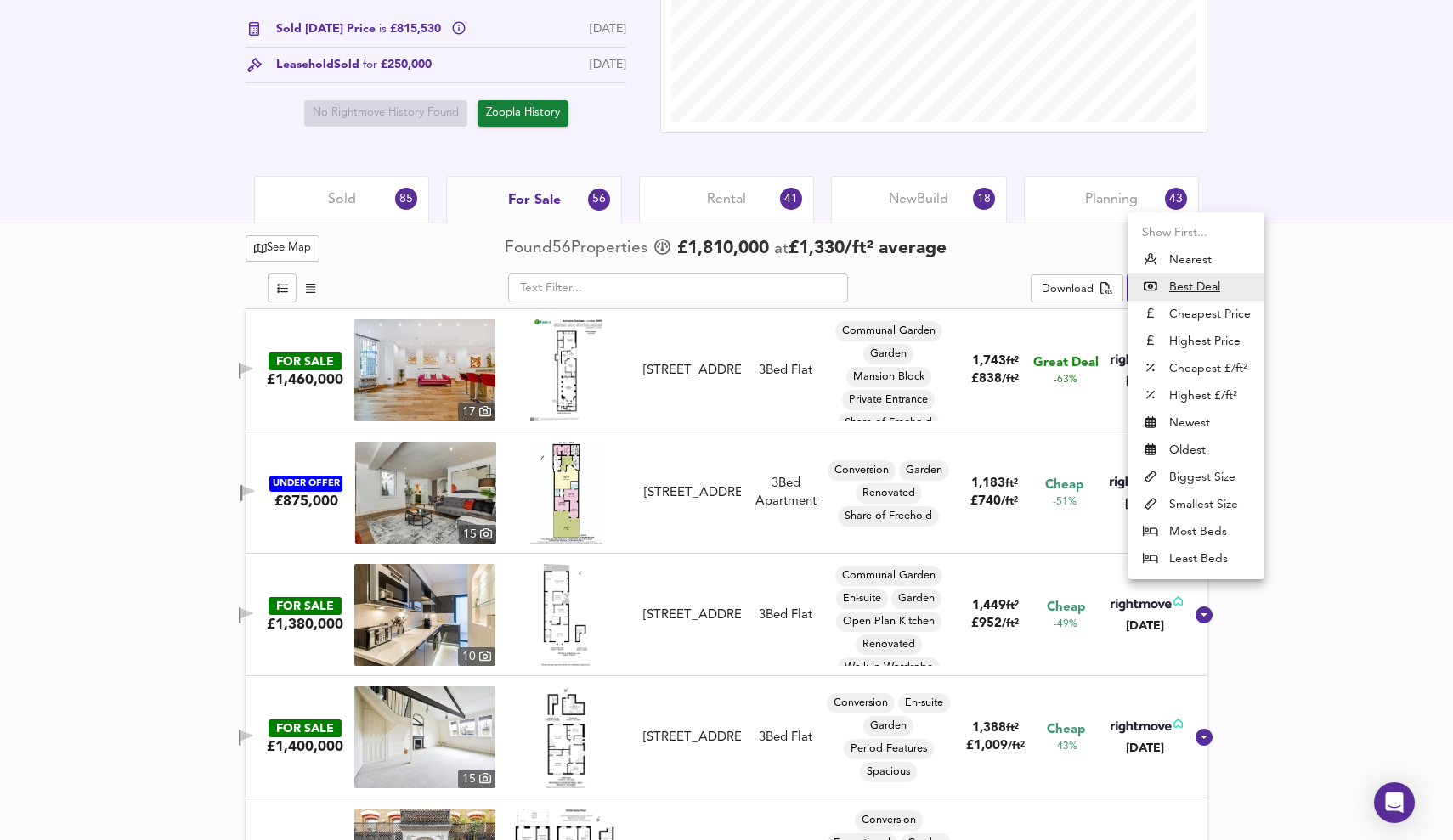
click at [869, 286] on u "Best Deal" at bounding box center [1195, 286] width 51 height 17
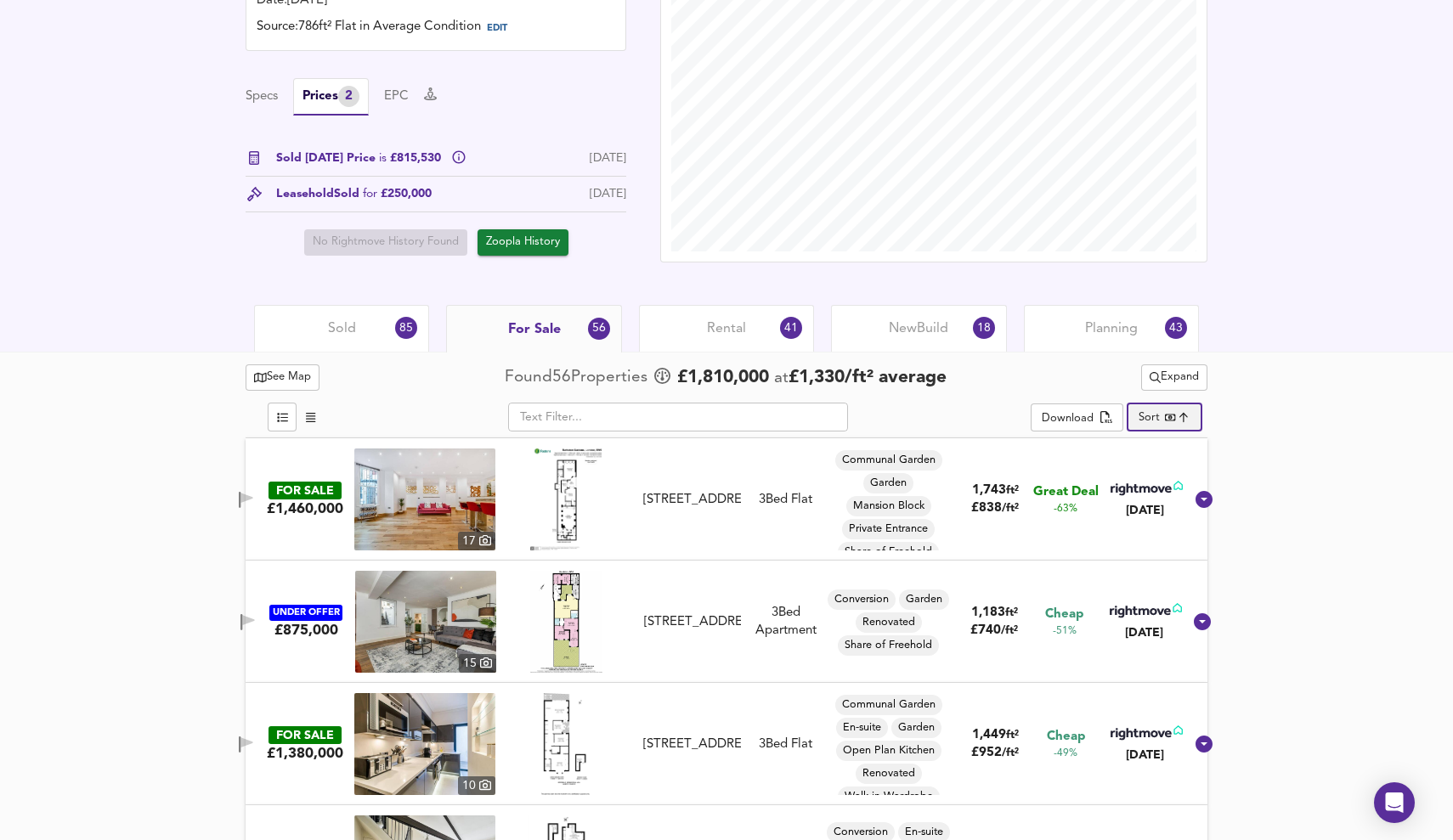
scroll to position [493, 0]
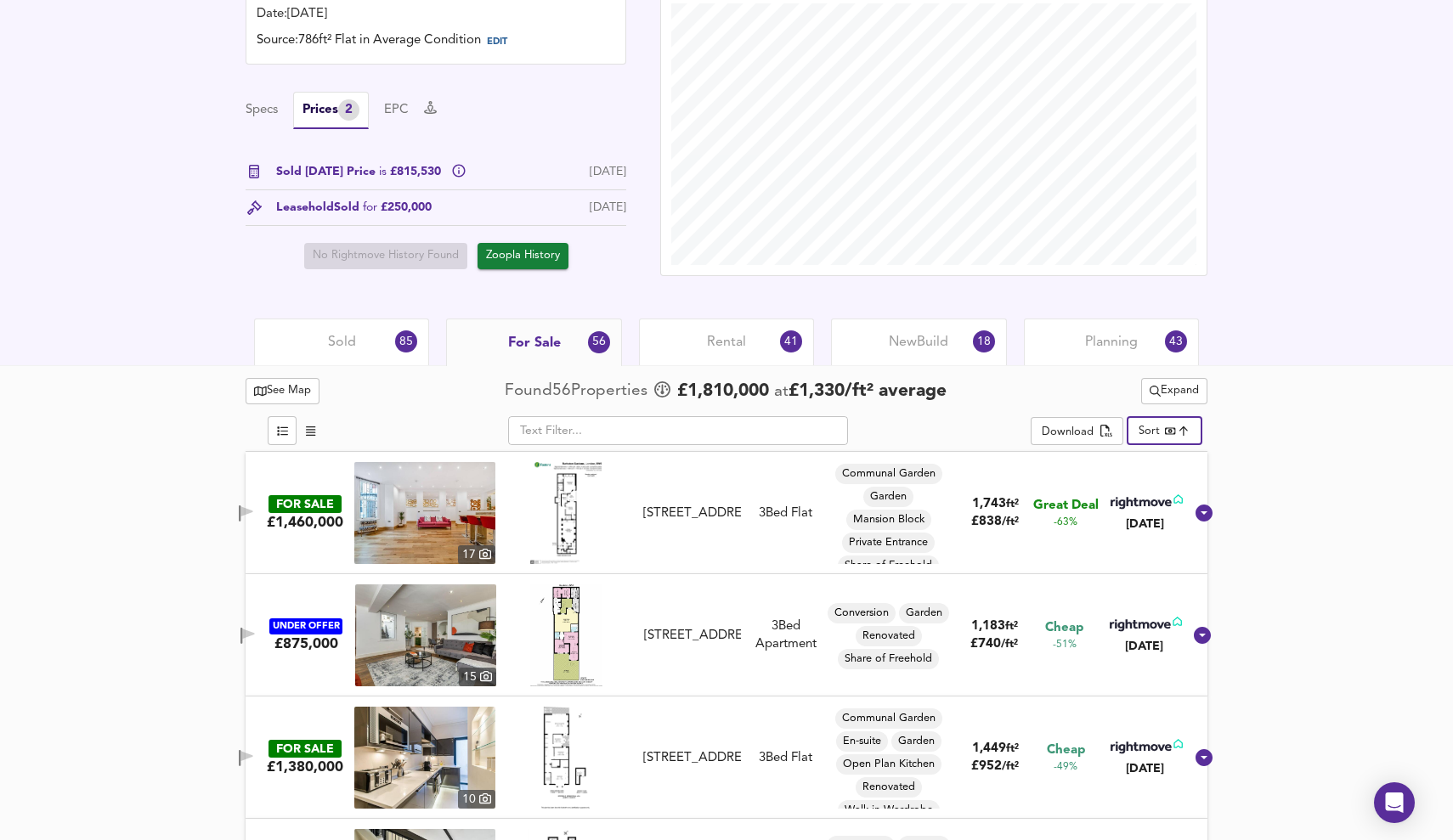
click at [725, 343] on span "Rental" at bounding box center [726, 342] width 39 height 19
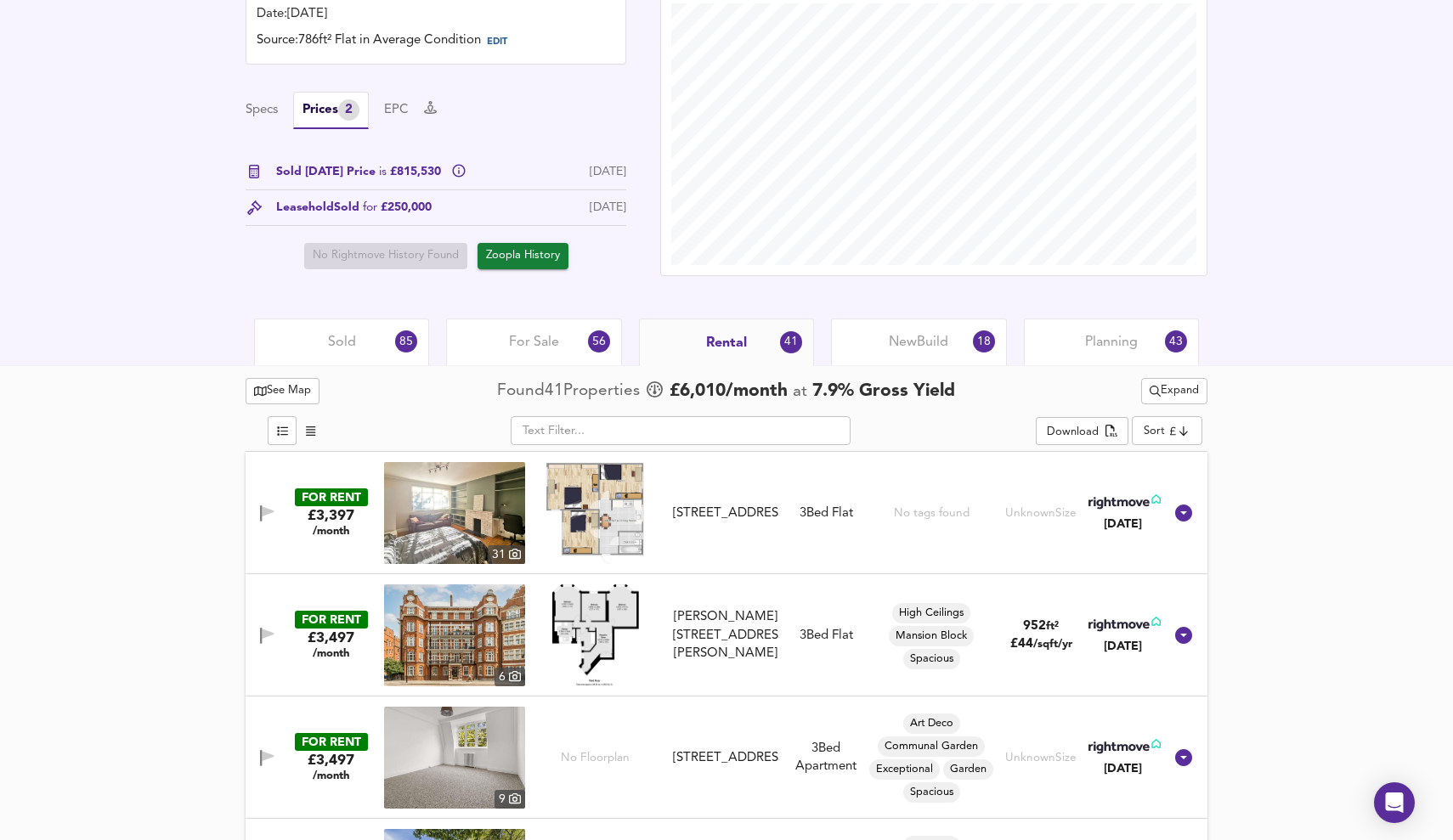
click at [869, 387] on span "Expand" at bounding box center [1174, 392] width 50 height 19
click at [869, 421] on li "¼ mile ½ mile" at bounding box center [1172, 424] width 161 height 27
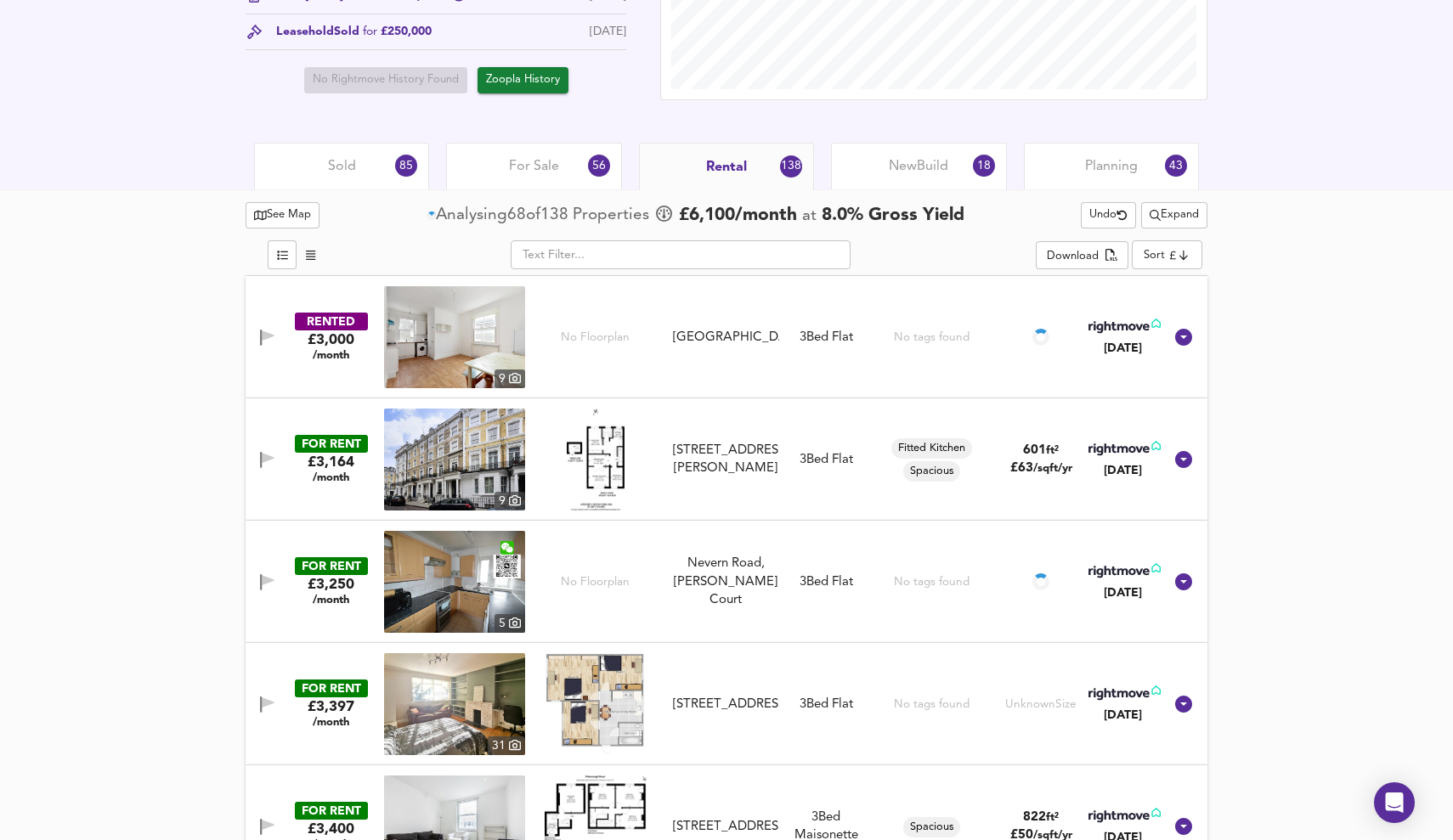
scroll to position [673, 0]
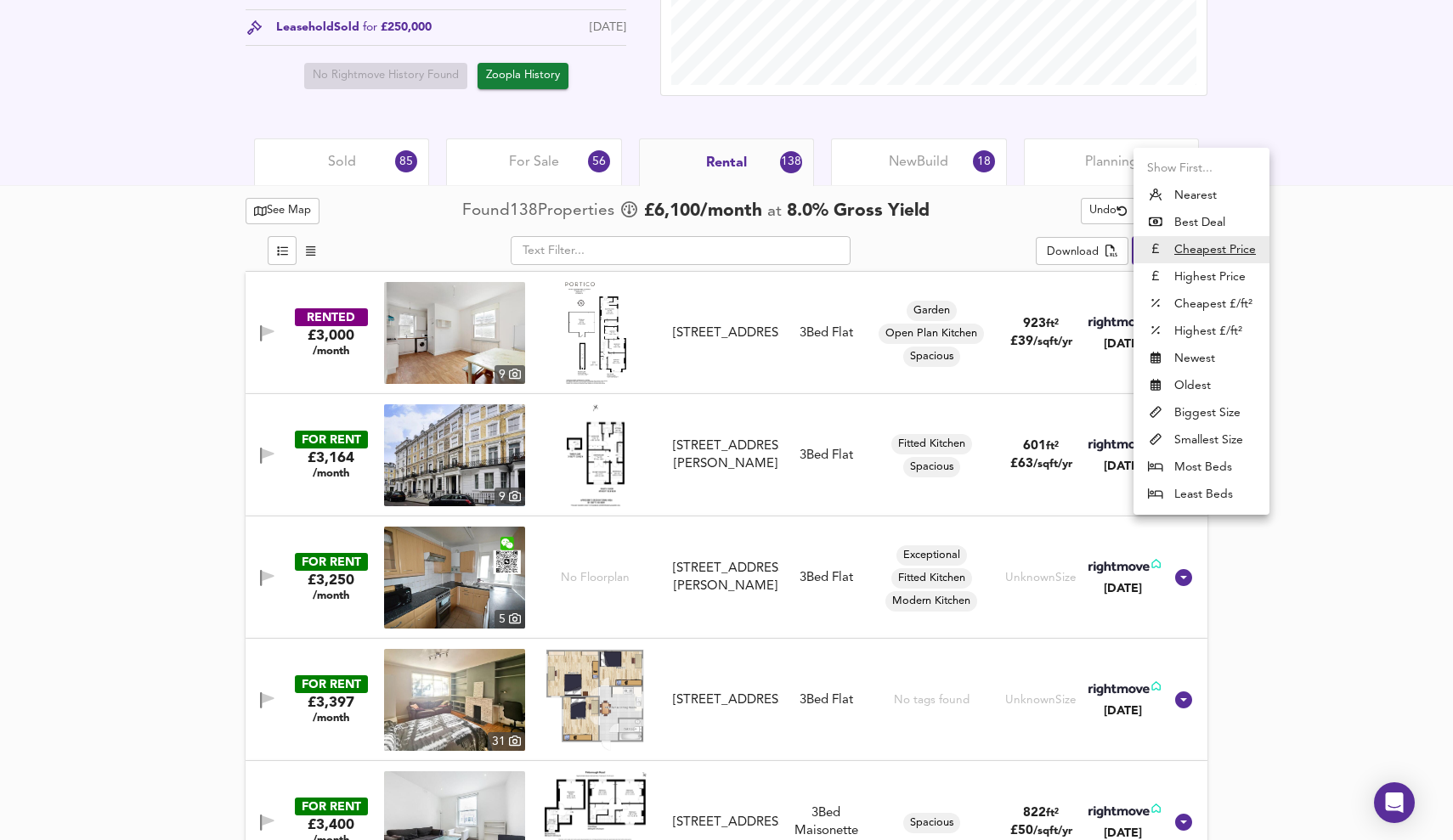
click at [869, 223] on li "Best Deal" at bounding box center [1202, 222] width 136 height 27
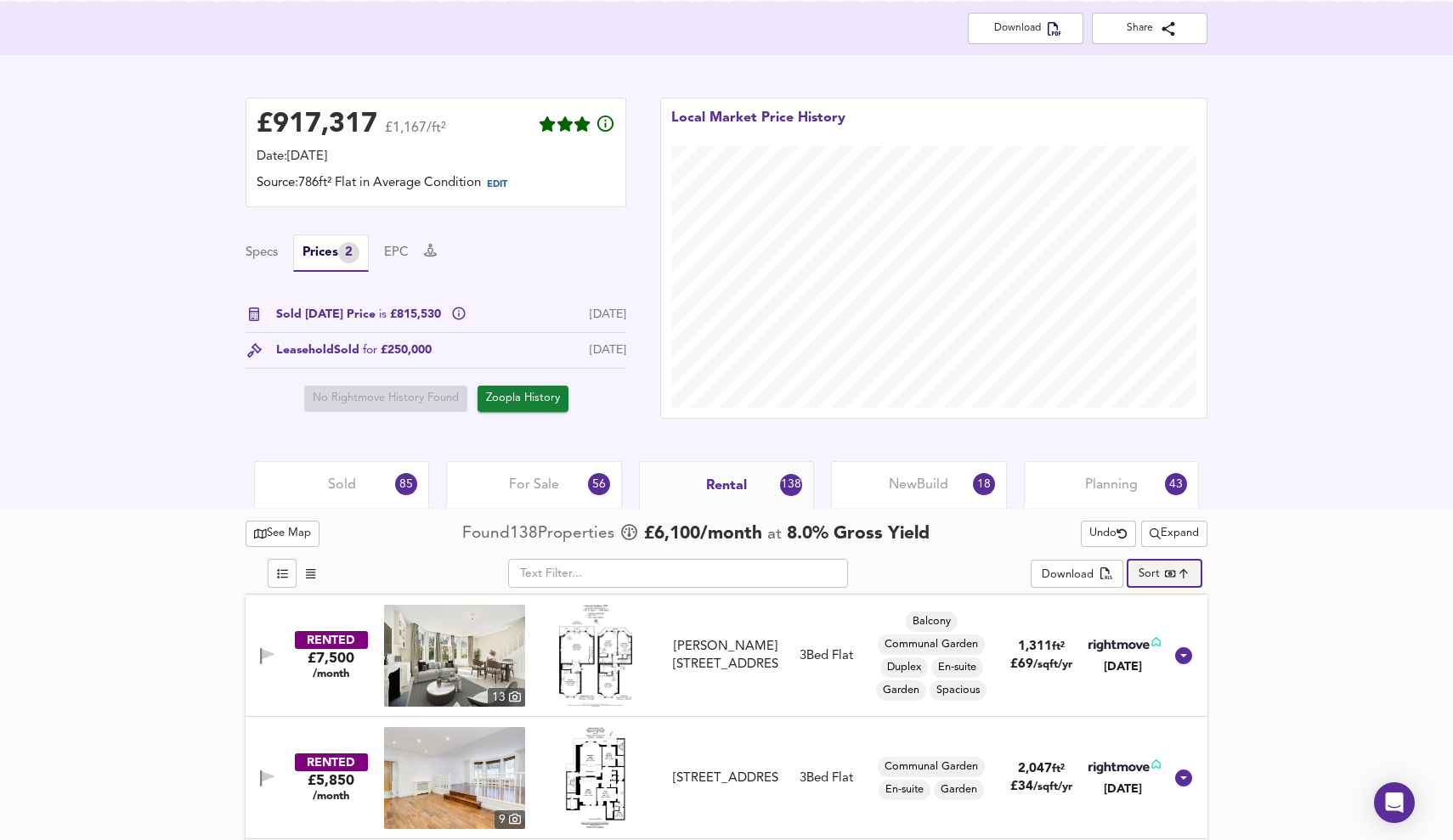
scroll to position [352, 0]
click at [869, 488] on body "Map Search Valuation 8 Log out [STREET_ADDRESS] Download Share £ 917,317 £1,167…" at bounding box center [726, 68] width 1453 height 840
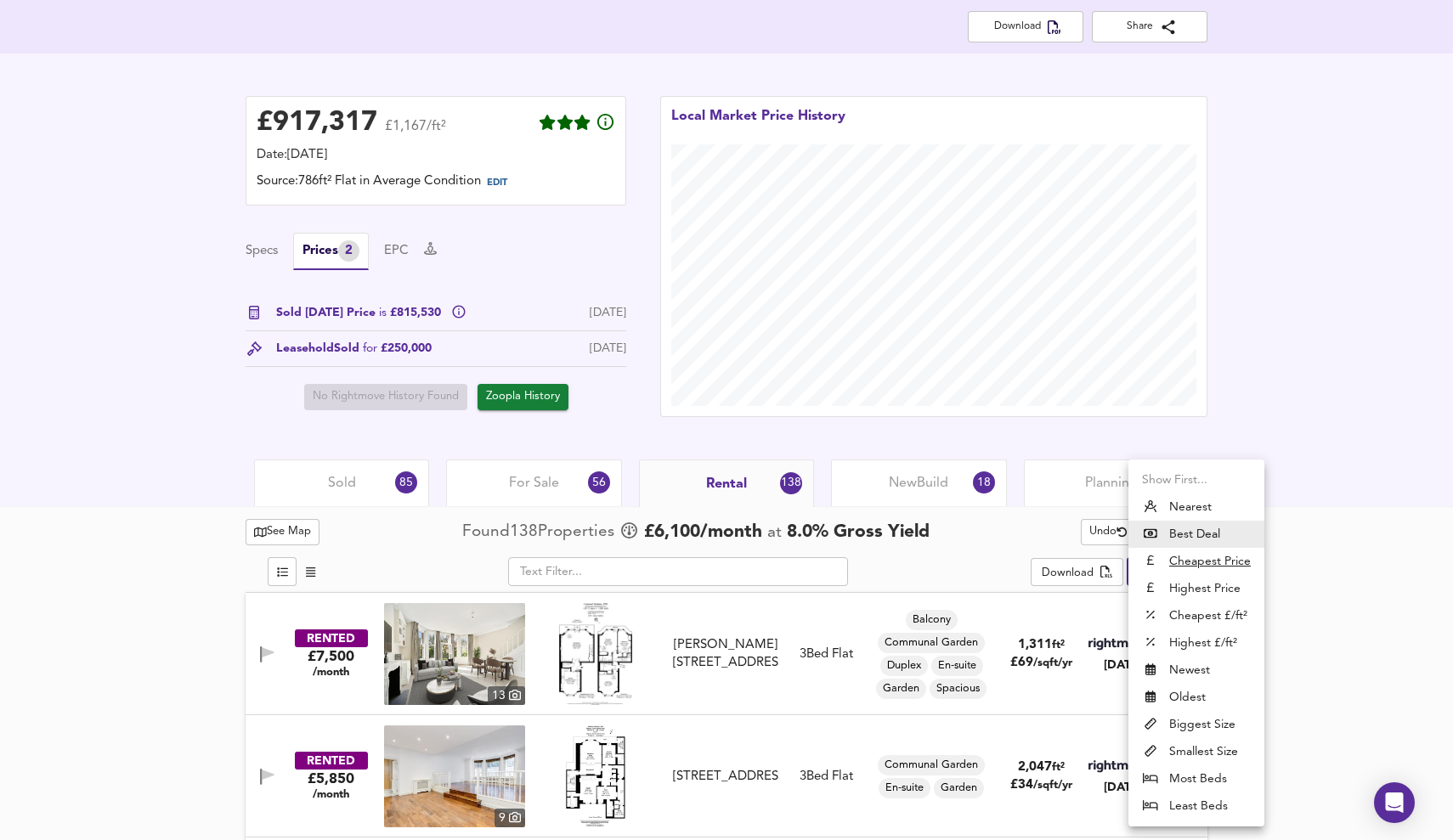
click at [869, 506] on li "Nearest" at bounding box center [1197, 508] width 136 height 27
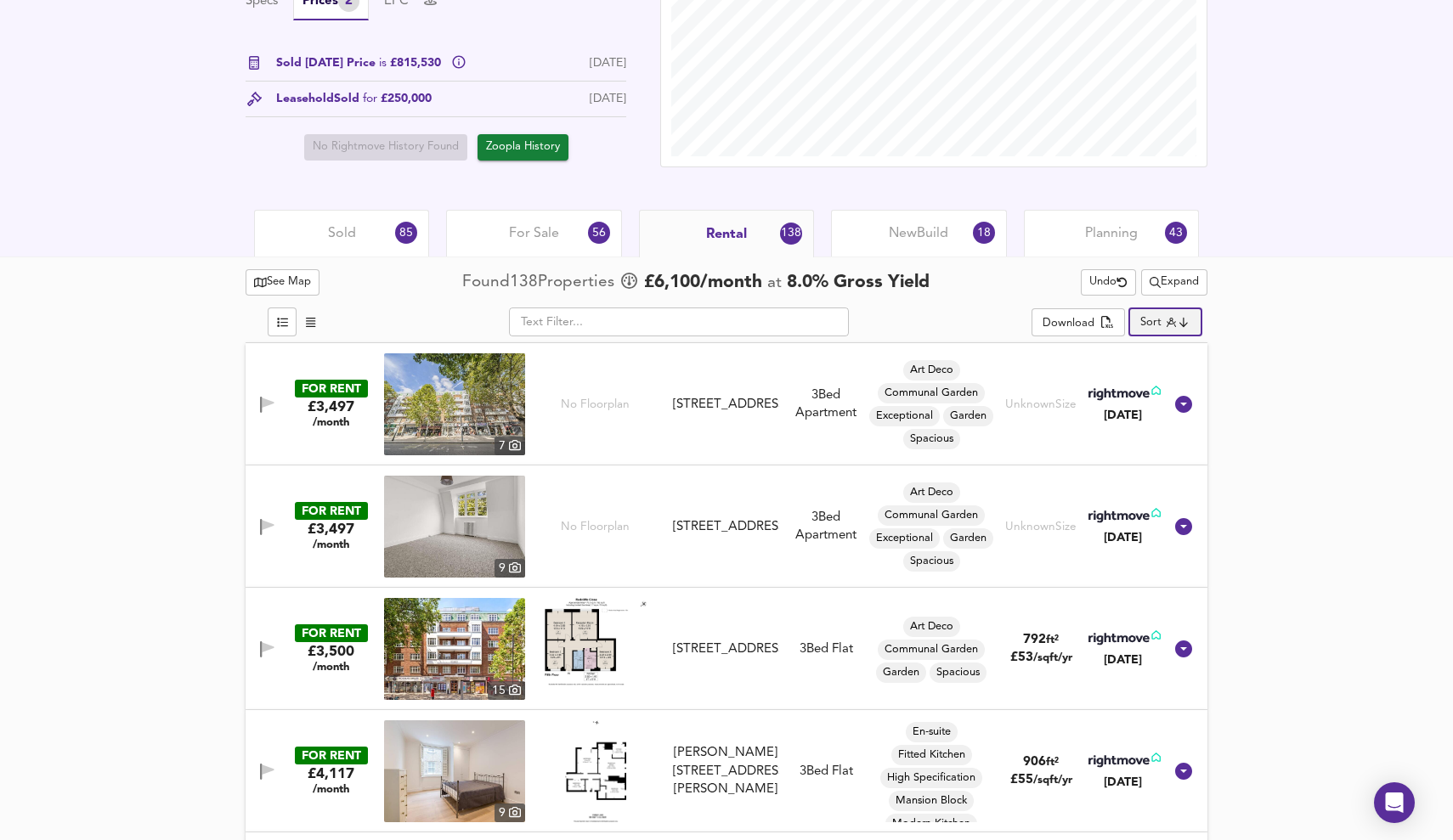
scroll to position [606, 0]
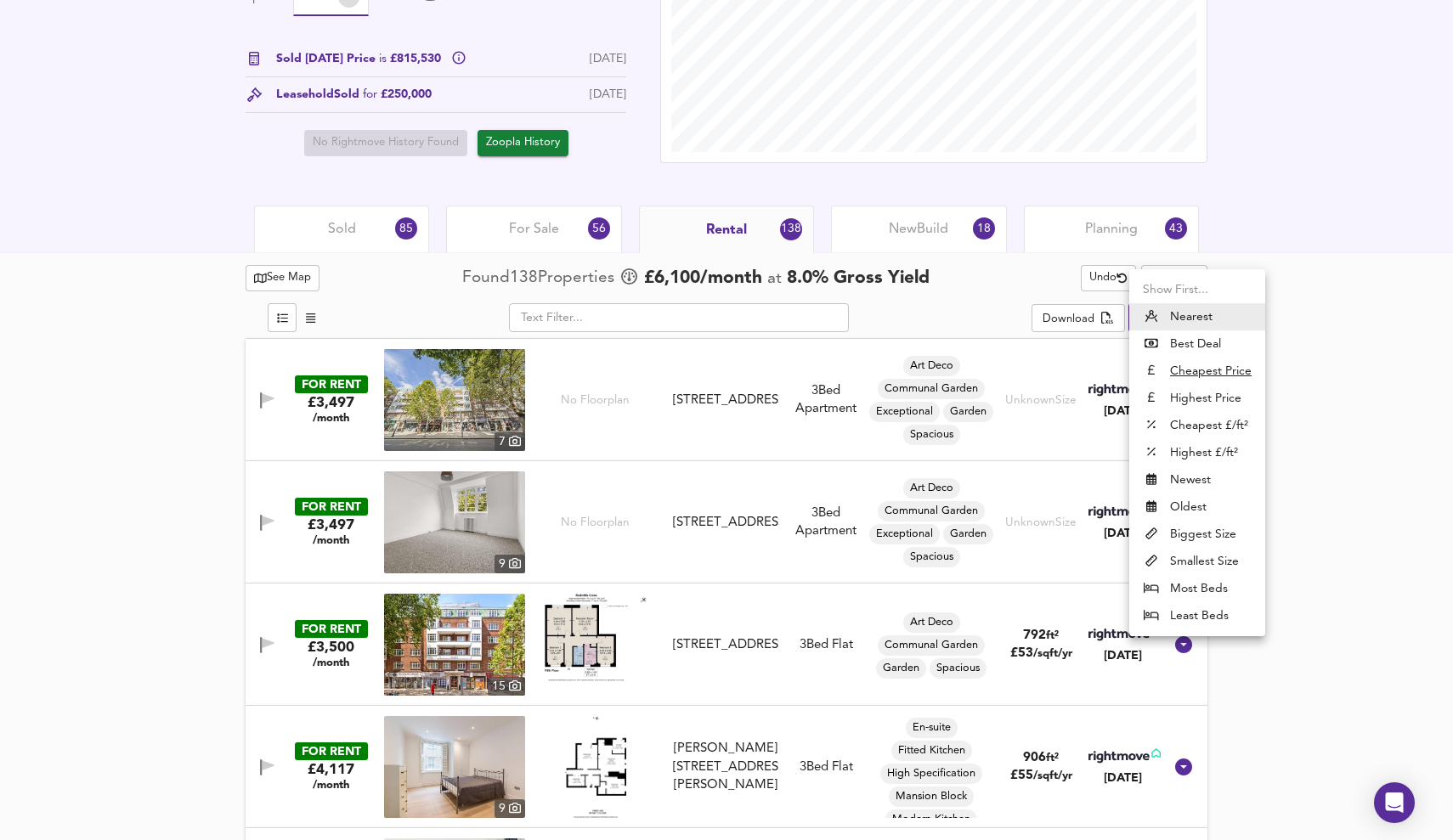
click at [869, 376] on u "Cheapest Price" at bounding box center [1211, 370] width 82 height 17
type input "cheapest"
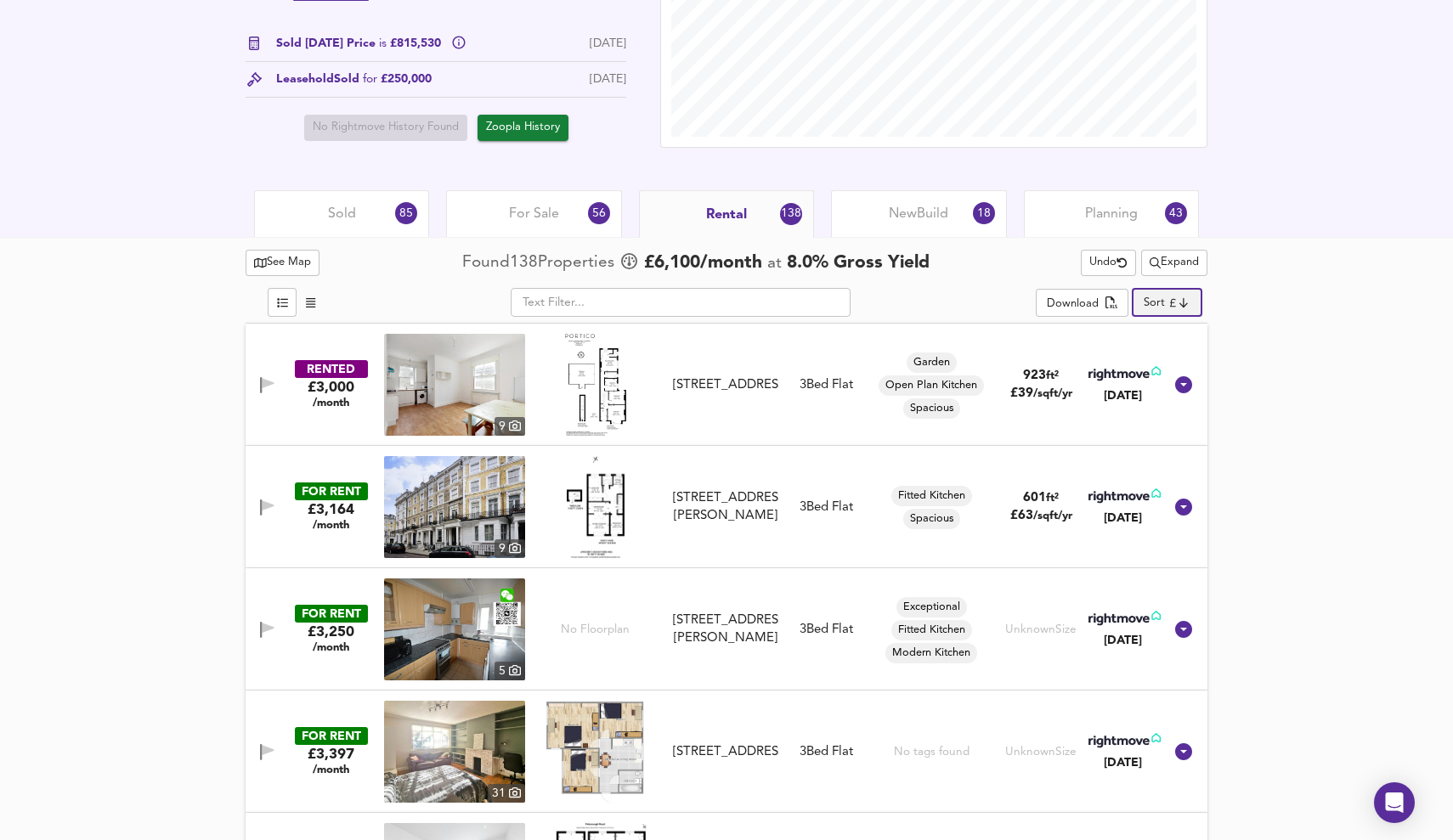
scroll to position [622, 0]
click at [869, 264] on span "Expand" at bounding box center [1174, 262] width 50 height 19
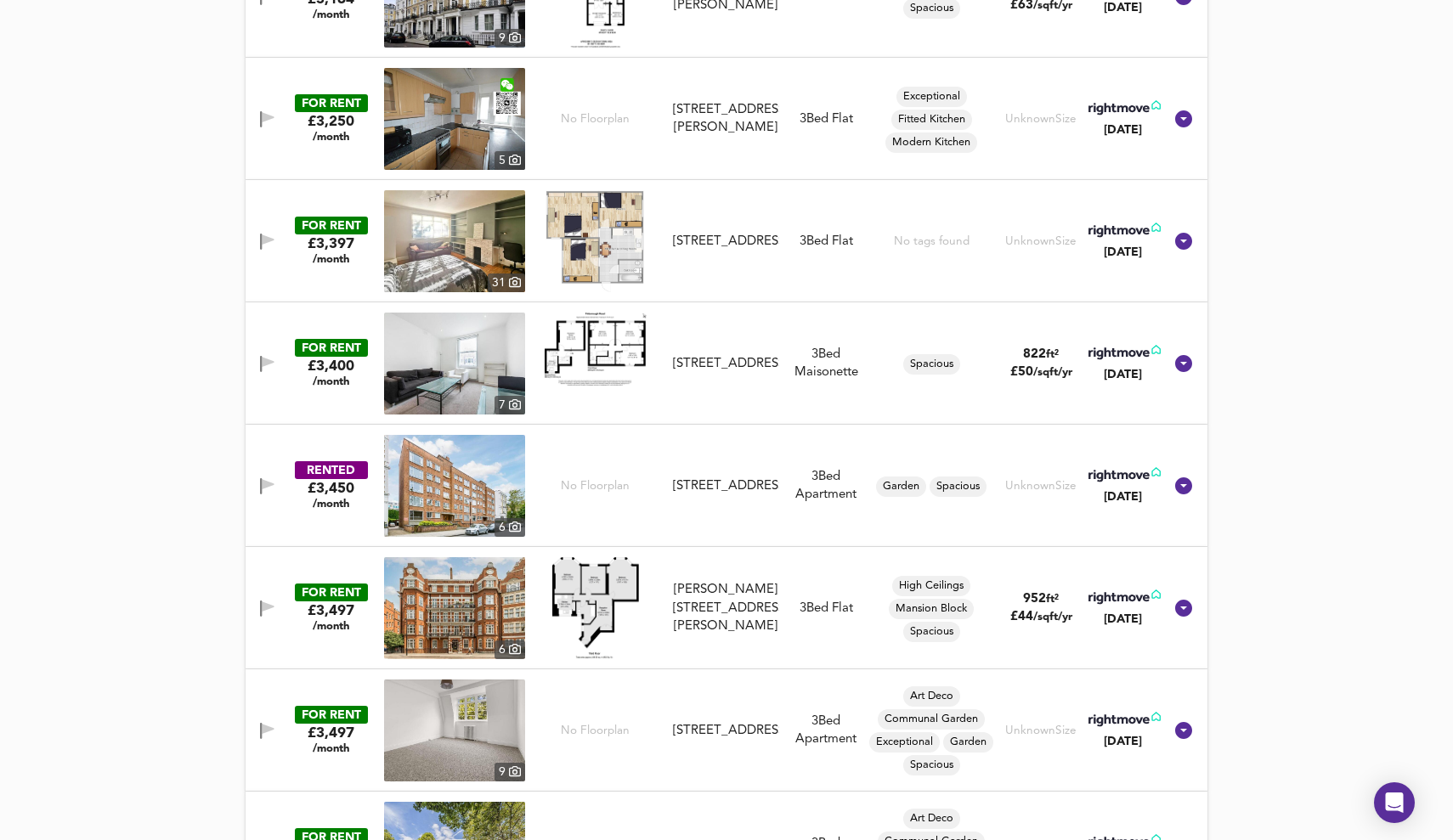
scroll to position [1133, 0]
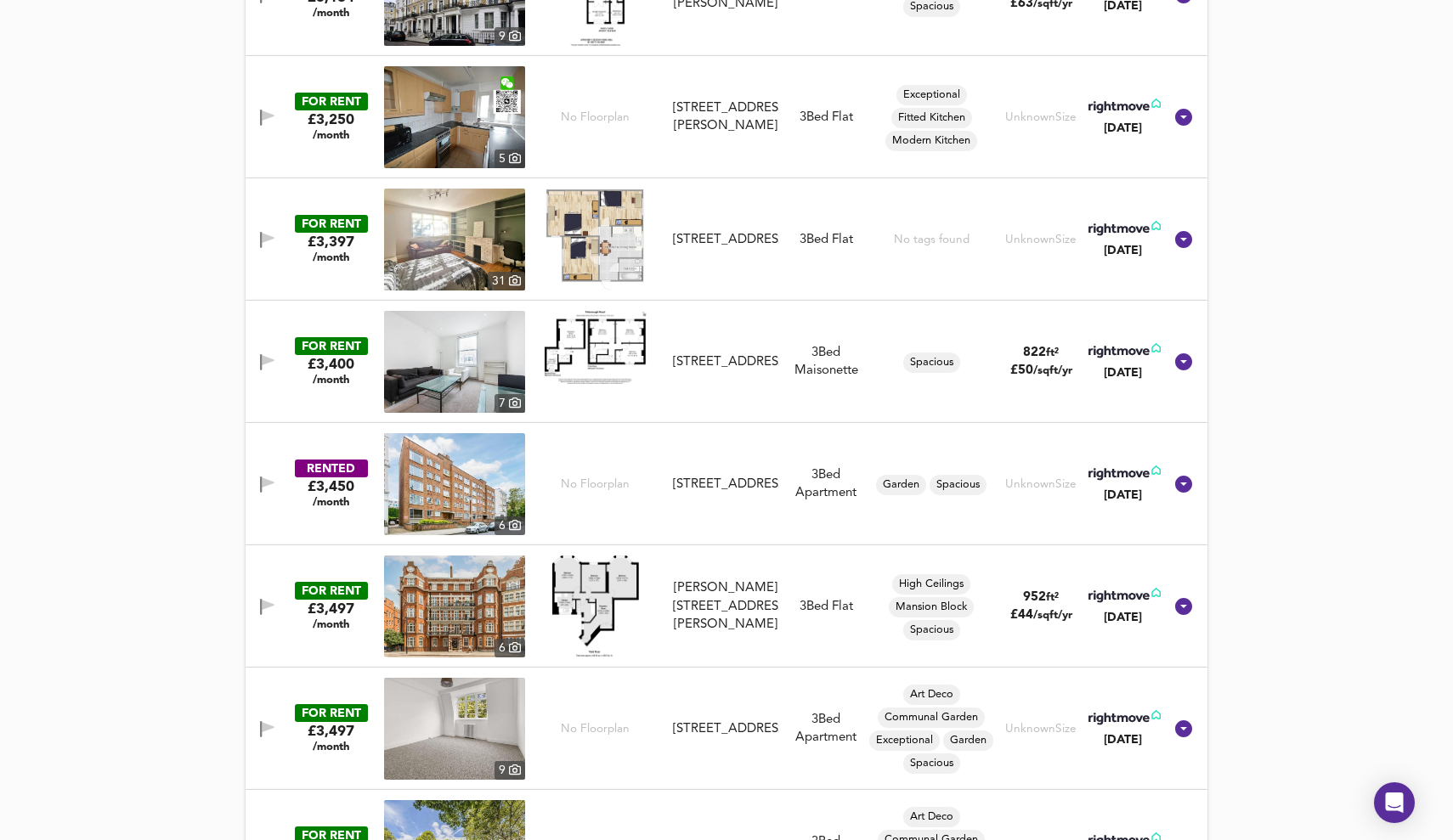
click at [475, 355] on img at bounding box center [454, 362] width 141 height 102
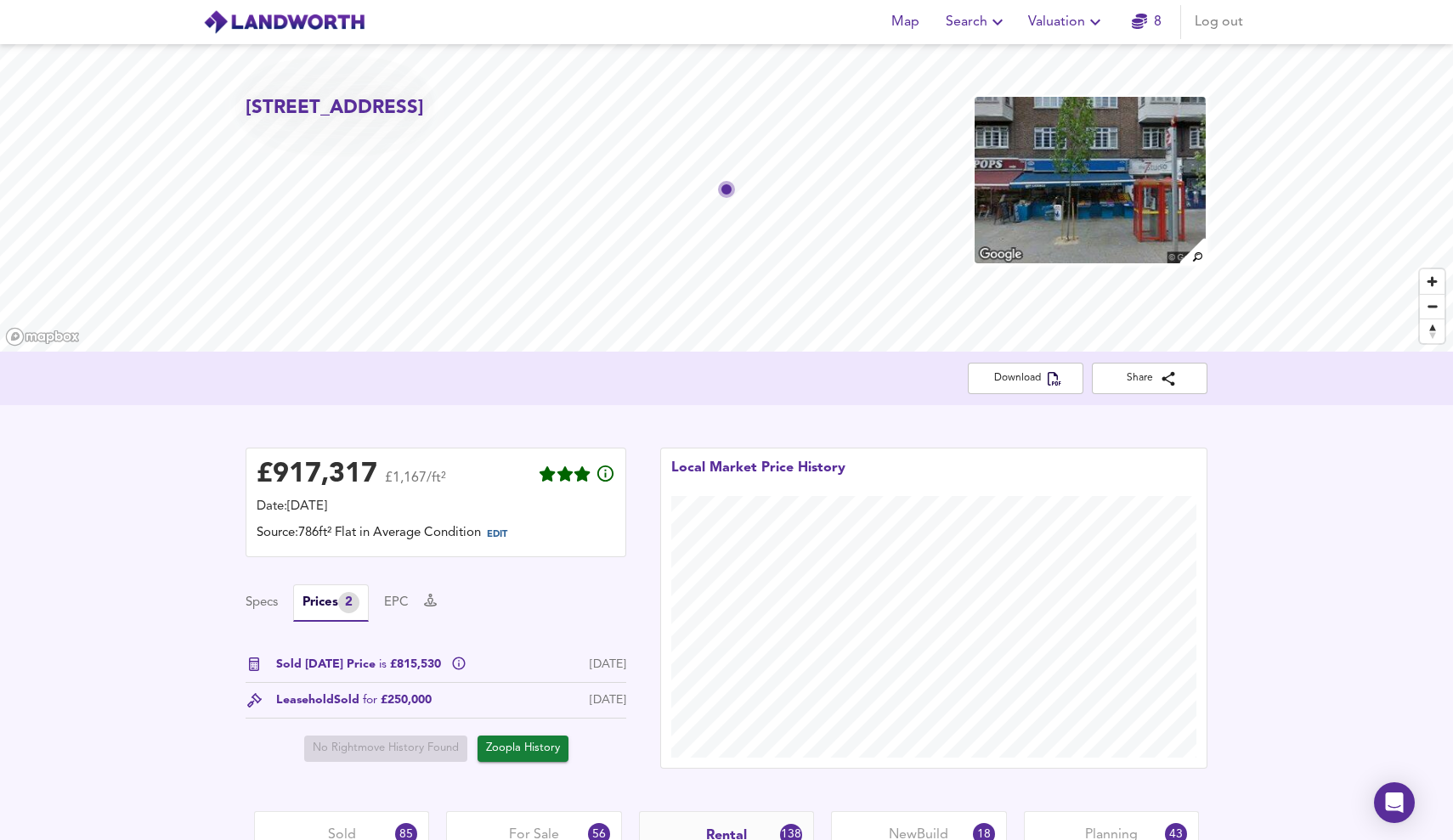
scroll to position [0, 0]
